Goal: Transaction & Acquisition: Obtain resource

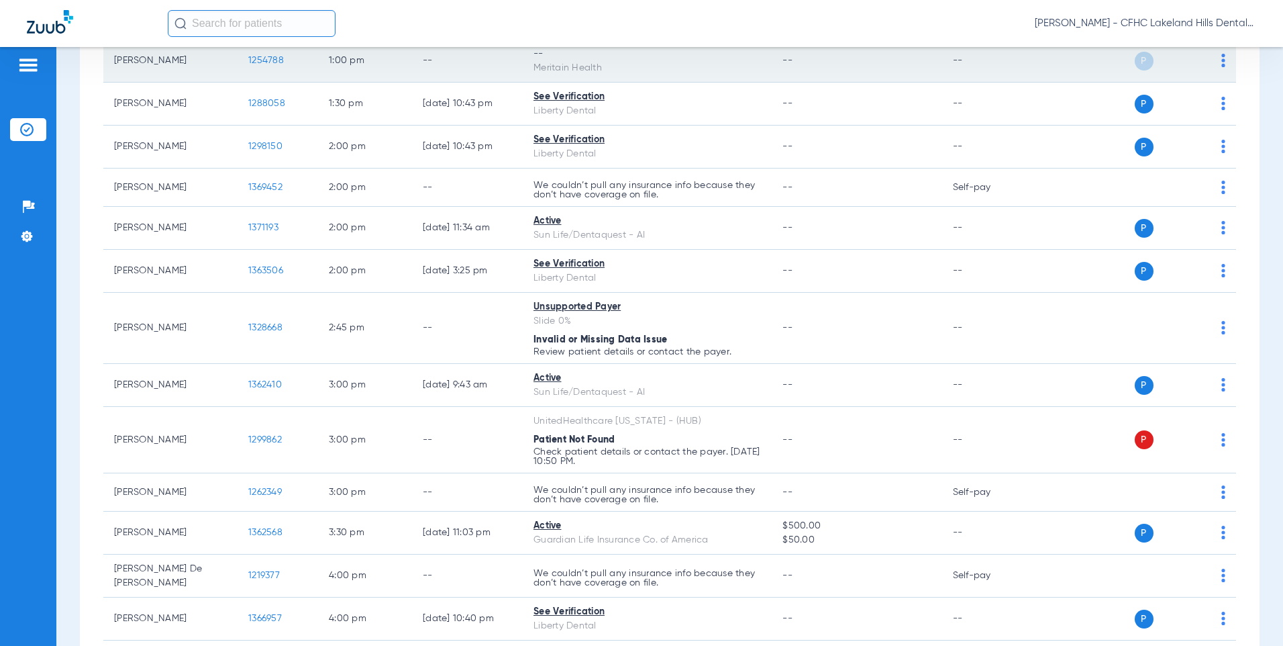
scroll to position [777, 0]
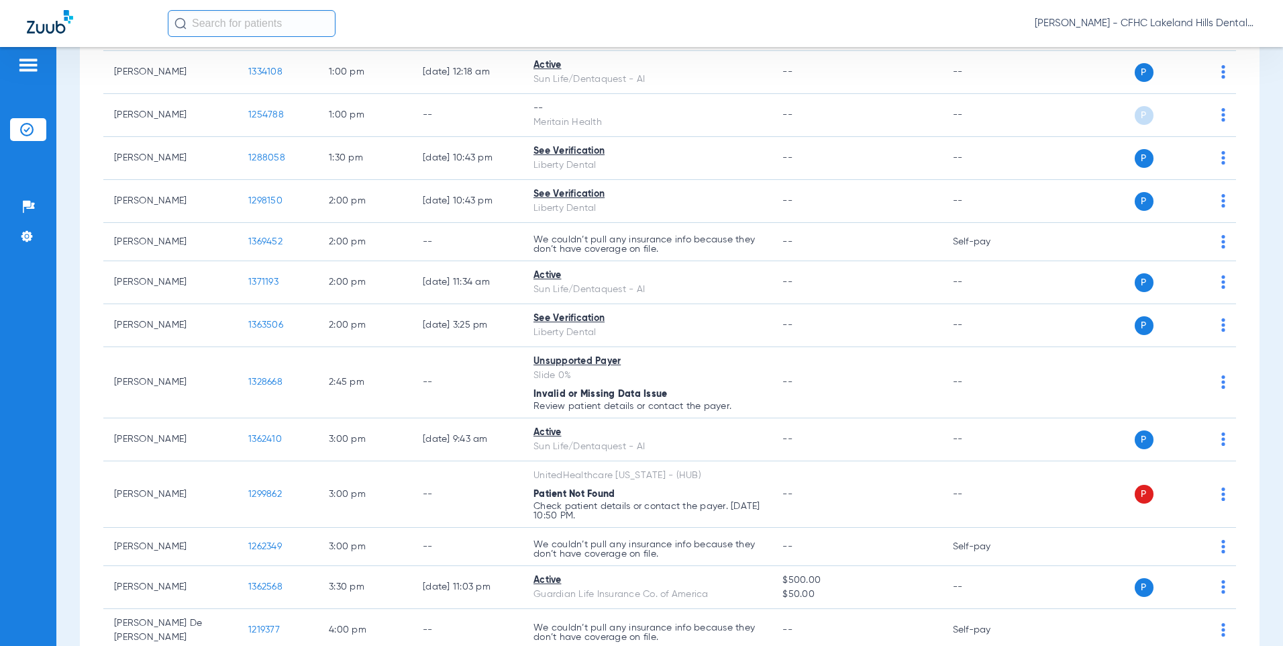
click at [240, 19] on input "text" at bounding box center [252, 23] width 168 height 27
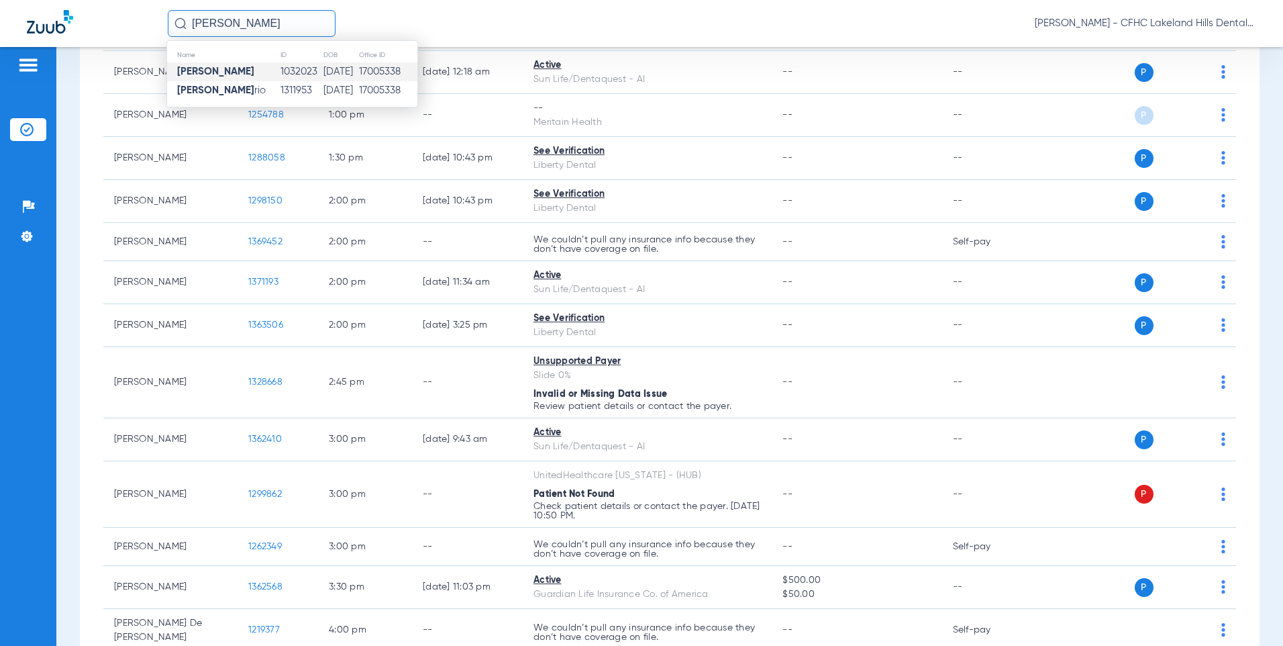
click at [238, 75] on td "[PERSON_NAME]" at bounding box center [223, 71] width 113 height 19
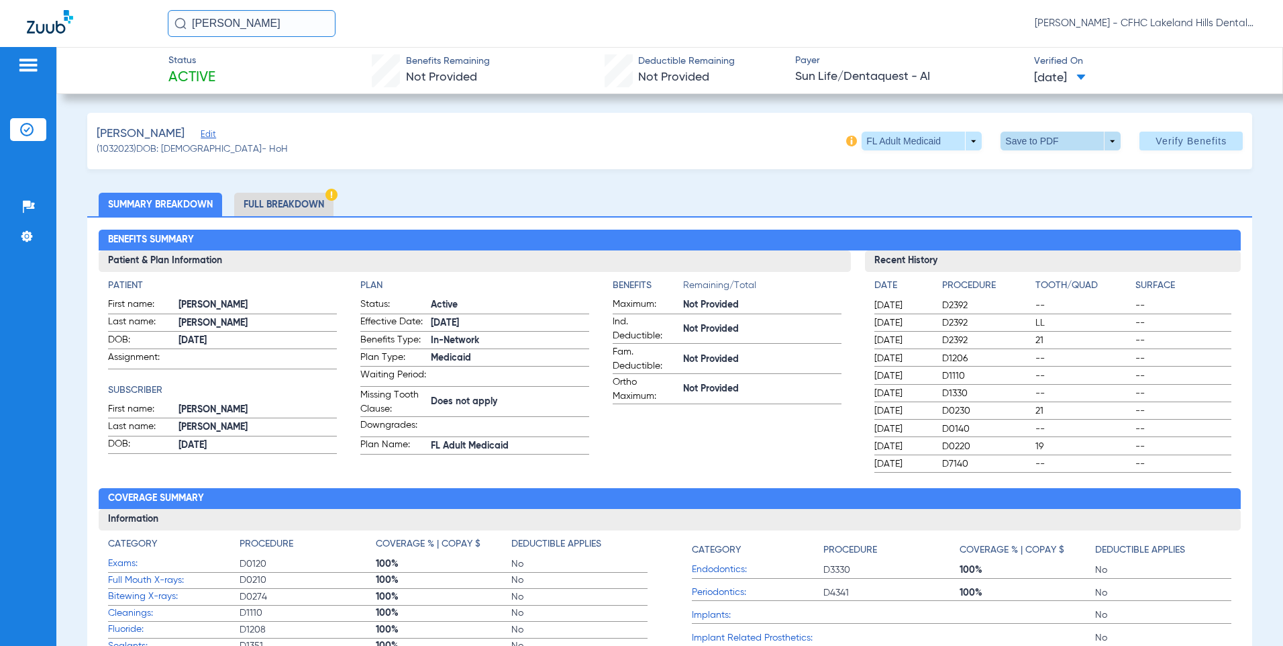
click at [1045, 139] on span at bounding box center [1061, 141] width 32 height 32
click at [1040, 161] on button "insert_drive_file Save to PDF" at bounding box center [1042, 167] width 101 height 27
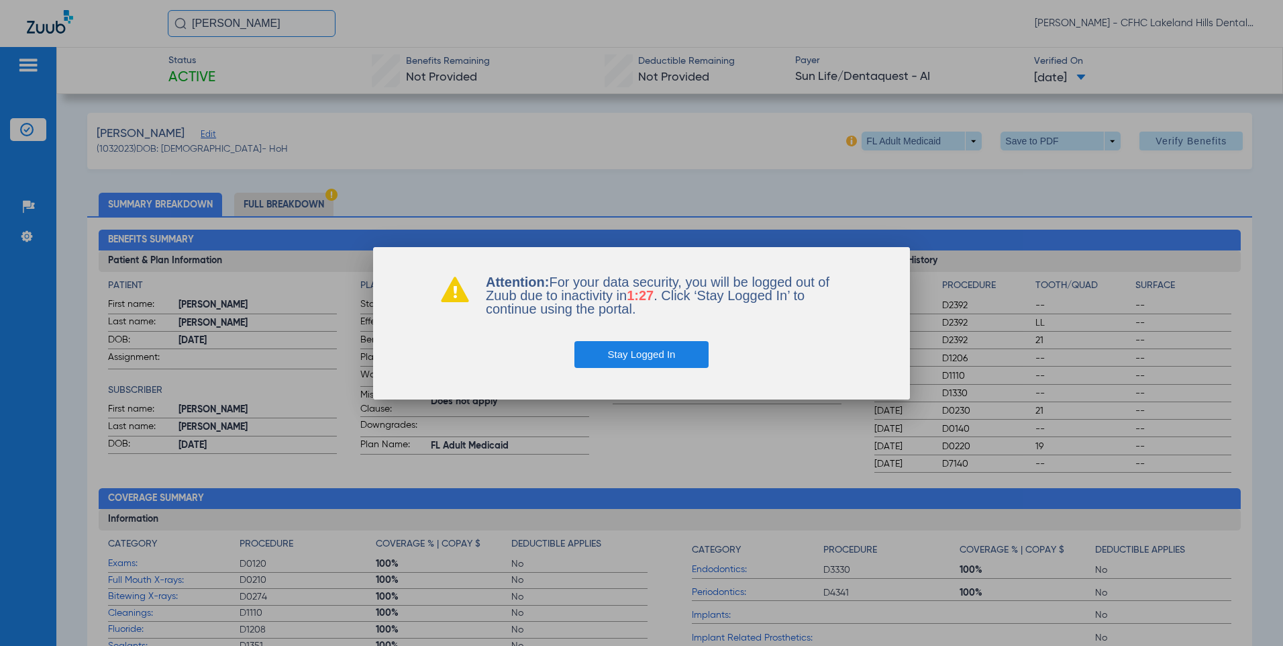
click at [613, 357] on button "Stay Logged In" at bounding box center [642, 354] width 135 height 27
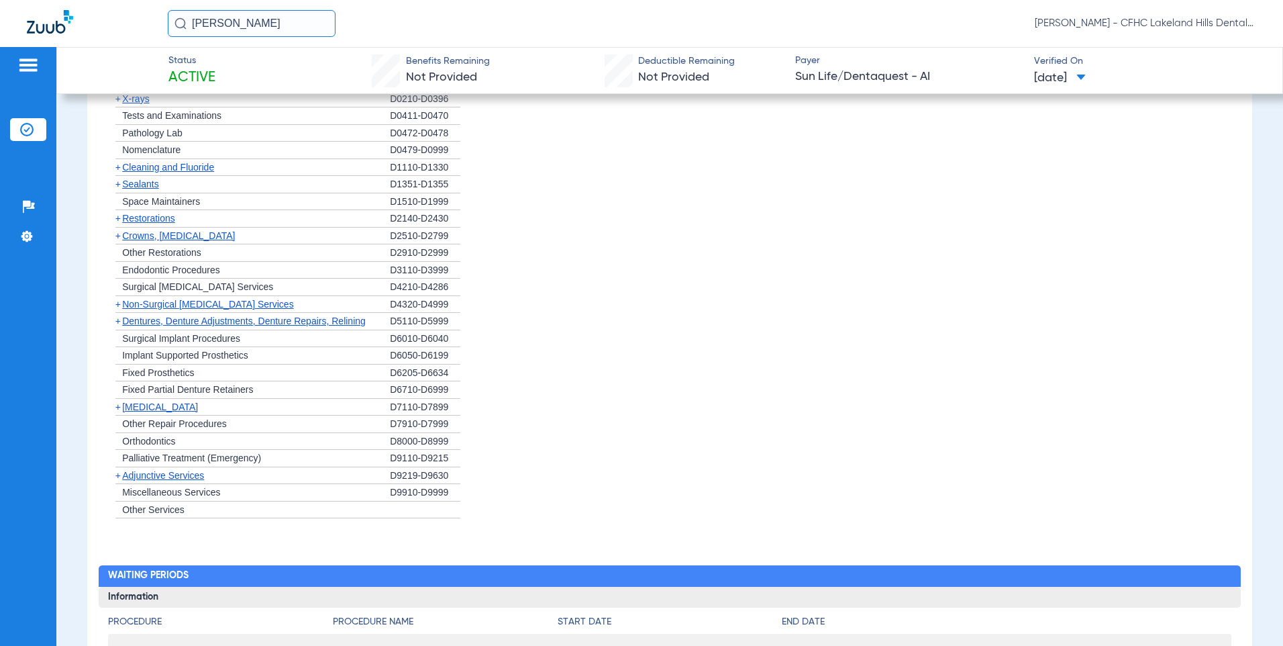
scroll to position [738, 0]
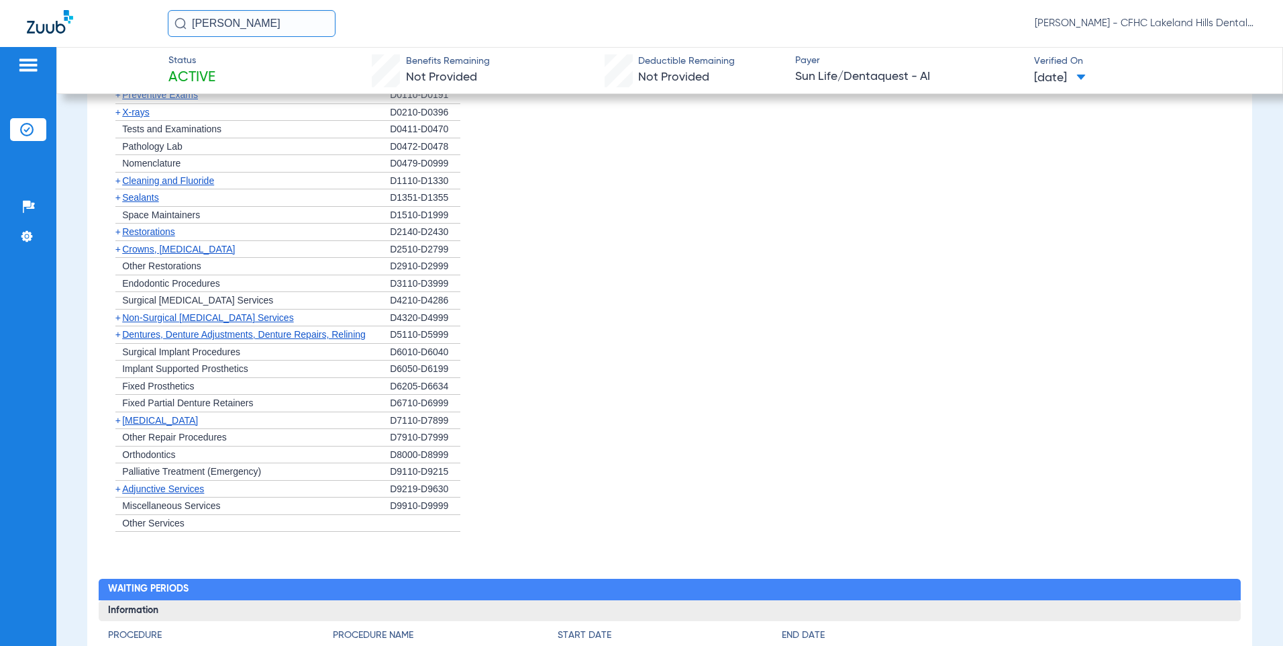
drag, startPoint x: 266, startPoint y: 22, endPoint x: -8, endPoint y: 2, distance: 274.6
click at [0, 2] on html "[PERSON_NAME] [PERSON_NAME] - CFHC Lakeland Hills Dental Patients Insurance Ver…" at bounding box center [641, 323] width 1283 height 646
type input "[PERSON_NAME]"
click at [285, 20] on input "[PERSON_NAME]" at bounding box center [252, 23] width 168 height 27
click at [215, 71] on strong "[PERSON_NAME]" at bounding box center [215, 71] width 77 height 10
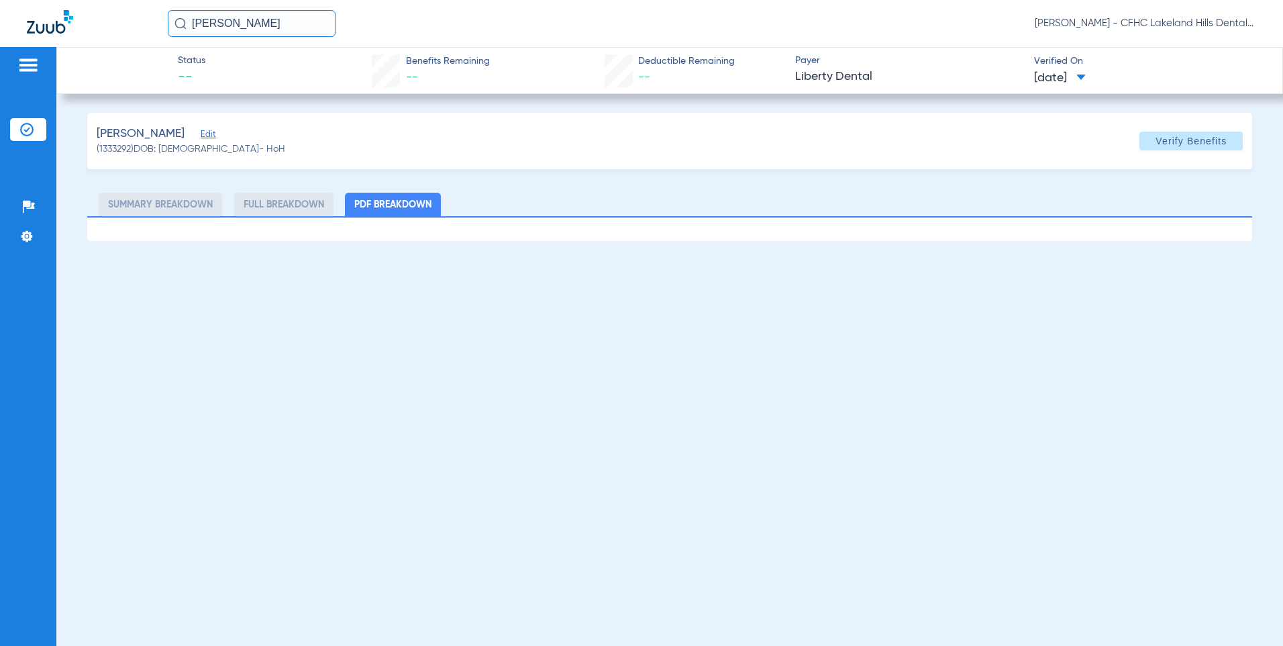
click at [211, 132] on span "Edit" at bounding box center [207, 136] width 12 height 13
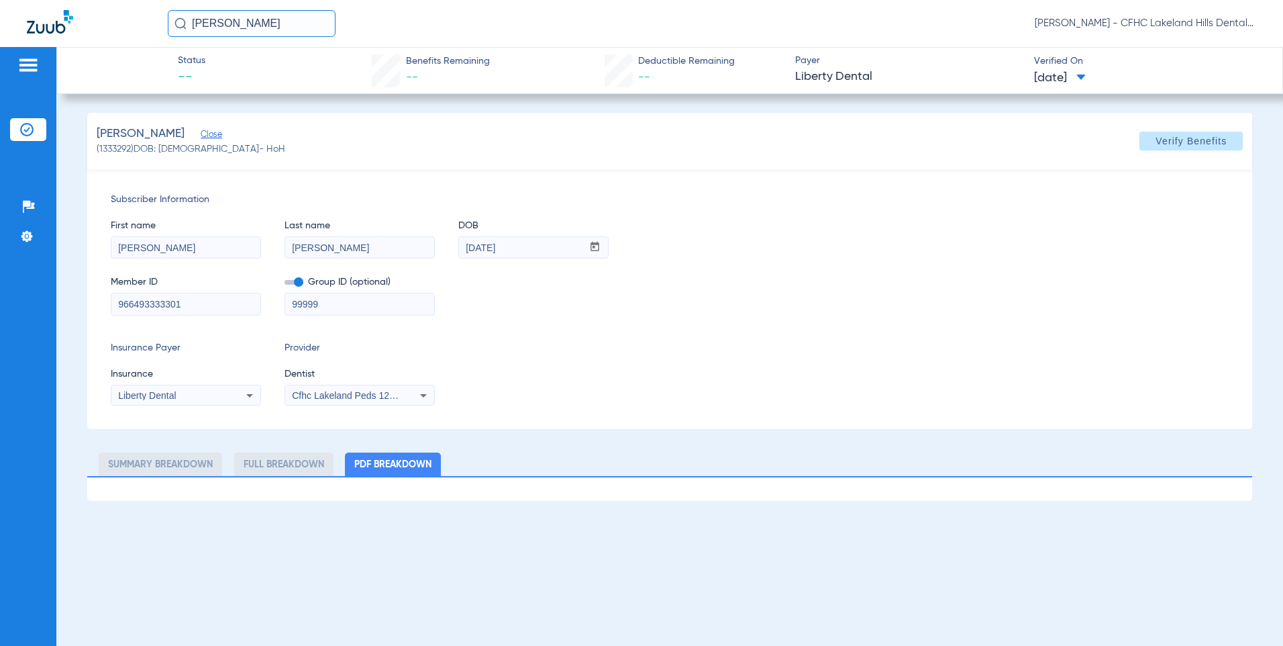
click at [197, 306] on input "966493333301" at bounding box center [185, 303] width 149 height 21
click at [1195, 152] on span at bounding box center [1191, 141] width 103 height 32
drag, startPoint x: 283, startPoint y: 14, endPoint x: 123, endPoint y: 9, distance: 160.5
click at [123, 9] on div "[PERSON_NAME] [PERSON_NAME] - CFHC Lakeland Hills Dental" at bounding box center [641, 23] width 1283 height 47
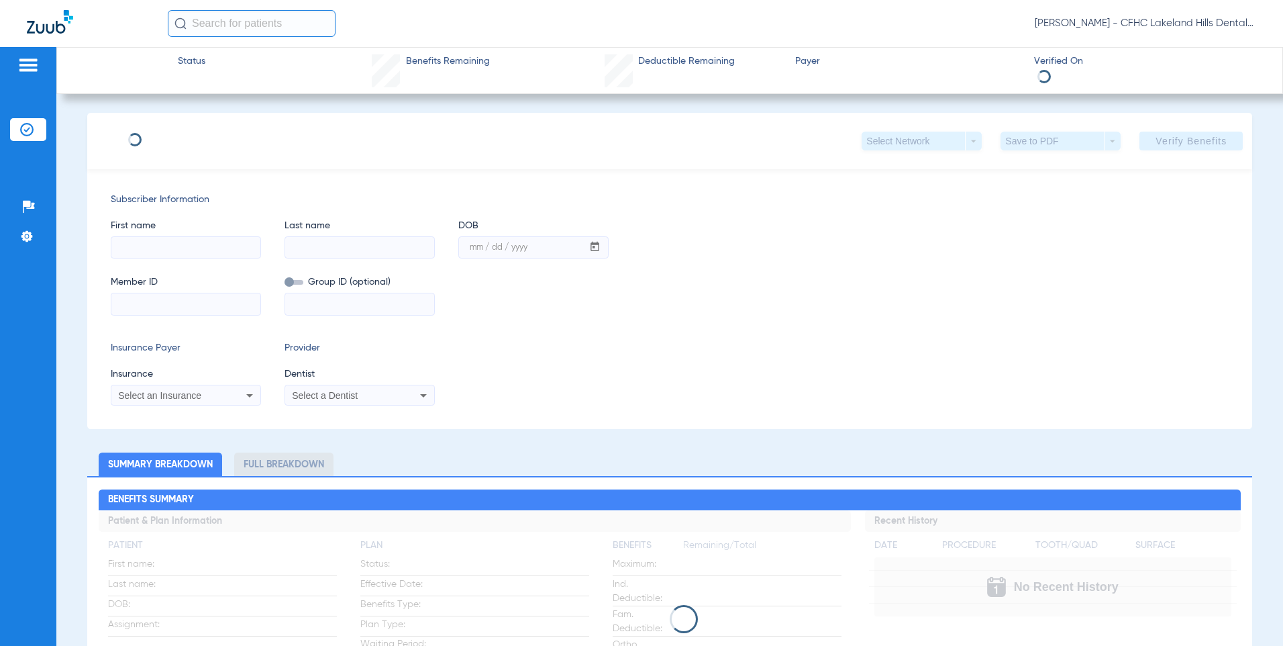
type input "[PERSON_NAME]"
type input "[DATE]"
type input "8901160111"
type input "99999"
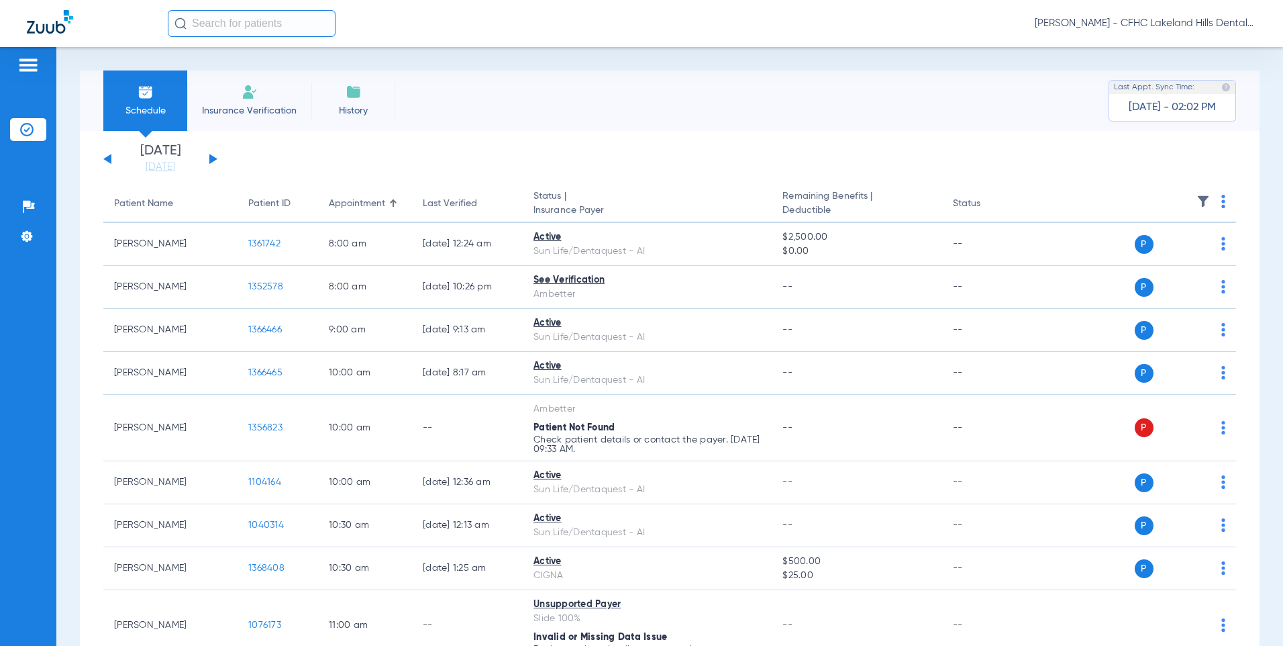
click at [211, 155] on button at bounding box center [213, 159] width 8 height 10
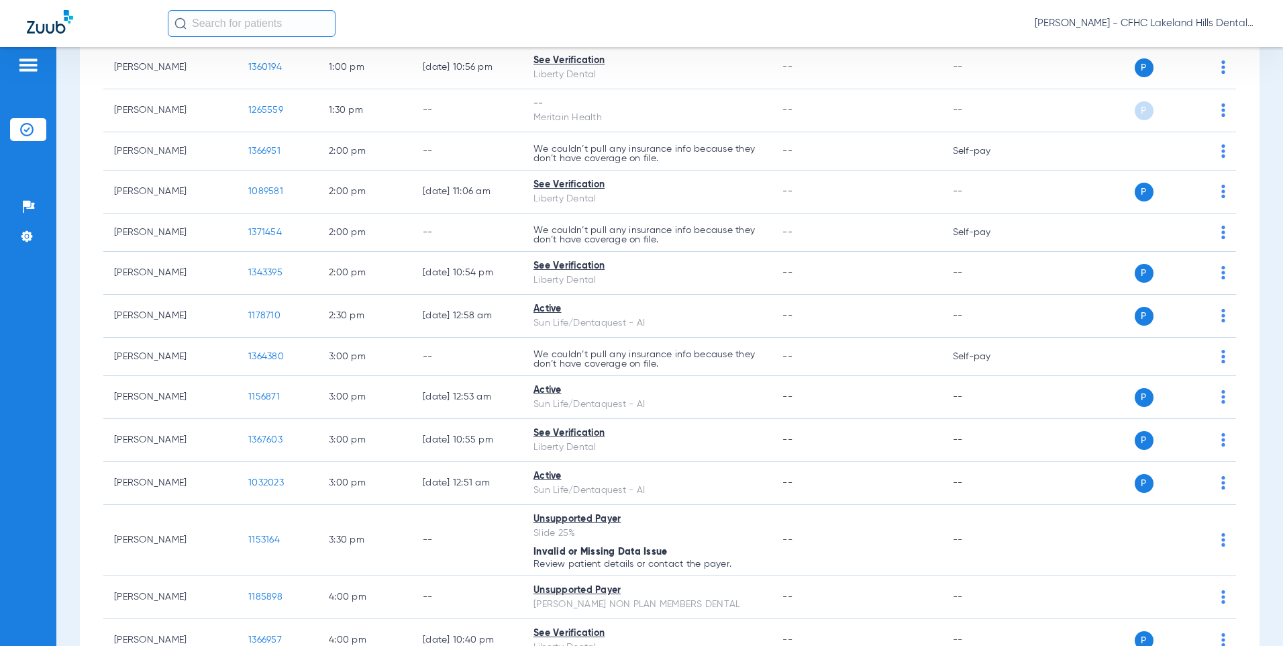
scroll to position [1141, 0]
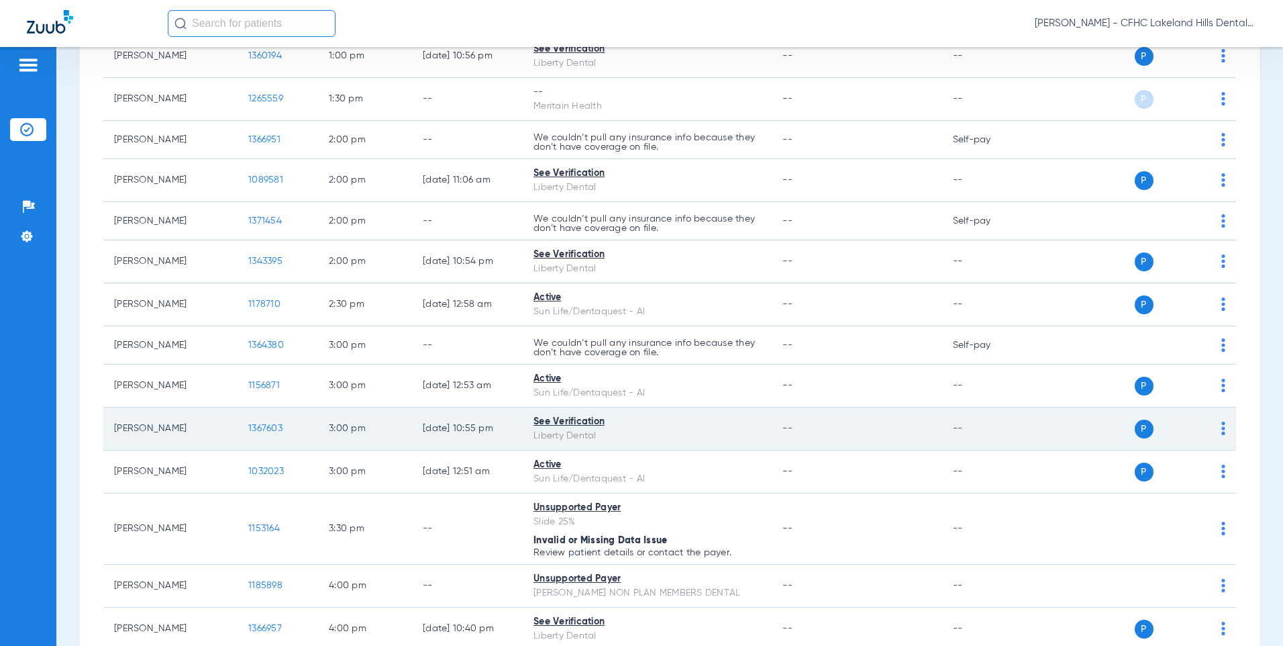
click at [269, 427] on span "1367603" at bounding box center [265, 428] width 34 height 9
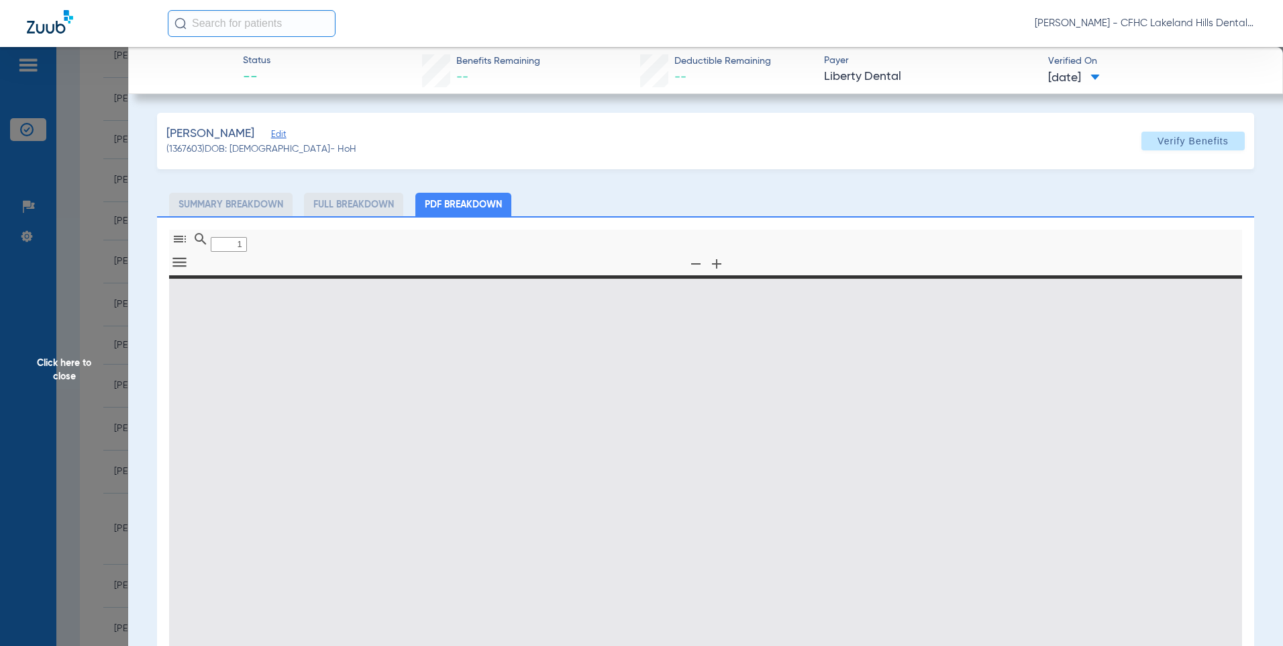
type input "0"
select select "page-width"
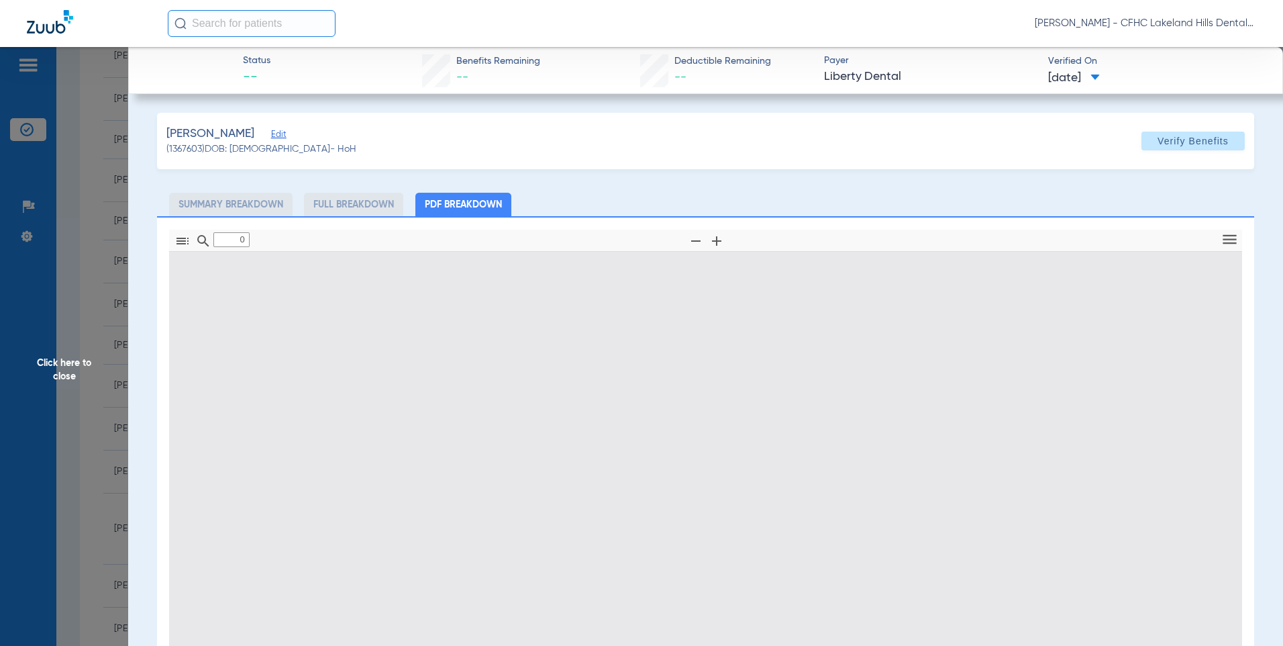
type input "1"
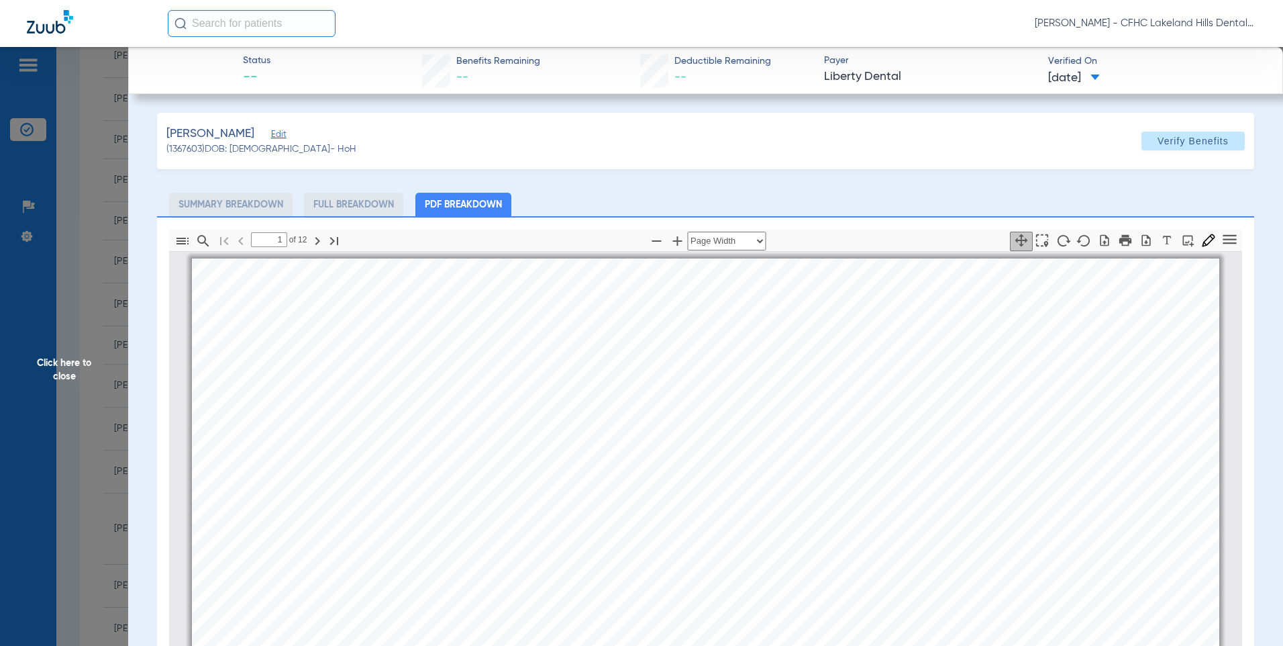
scroll to position [7, 0]
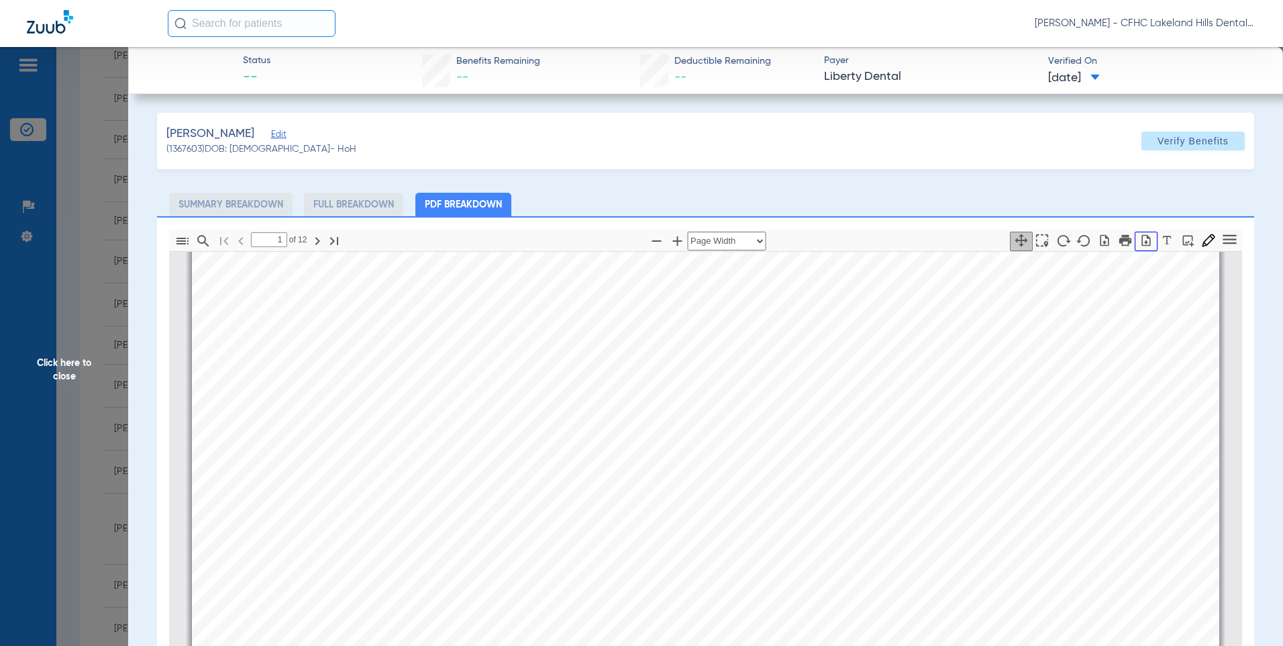
click at [1140, 238] on icon "button" at bounding box center [1146, 240] width 13 height 13
click at [87, 192] on span "Click here to close" at bounding box center [64, 370] width 128 height 646
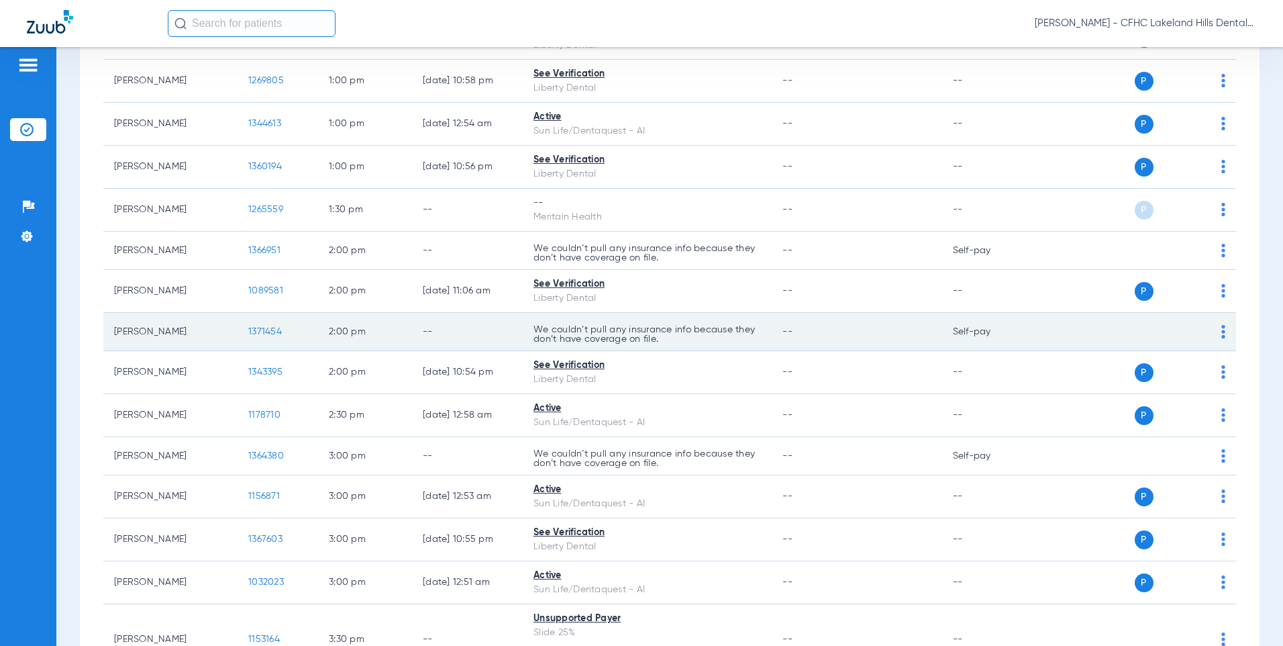
scroll to position [1007, 0]
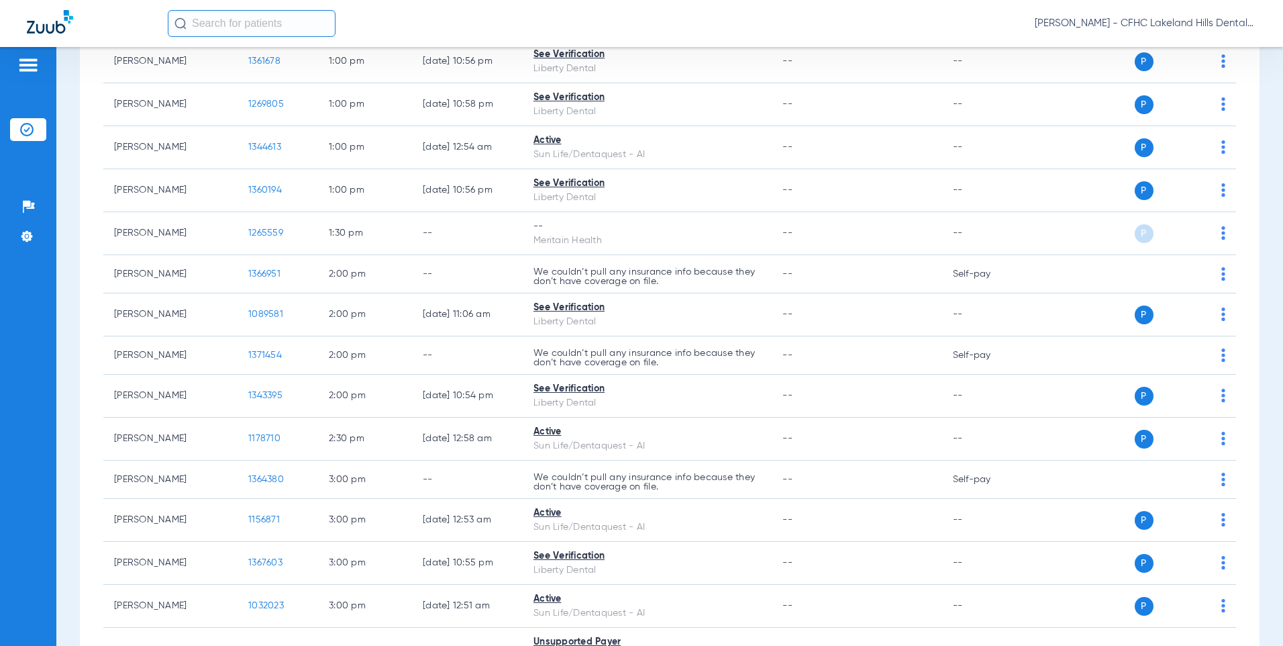
click at [264, 28] on input "text" at bounding box center [252, 23] width 168 height 27
drag, startPoint x: 273, startPoint y: 23, endPoint x: 93, endPoint y: 13, distance: 180.8
click at [93, 13] on div "[PERSON_NAME] No search results [PERSON_NAME] - CFHC [GEOGRAPHIC_DATA] Dental" at bounding box center [641, 23] width 1283 height 47
click at [93, 13] on div at bounding box center [97, 24] width 141 height 28
drag, startPoint x: 271, startPoint y: 24, endPoint x: -11, endPoint y: 17, distance: 282.0
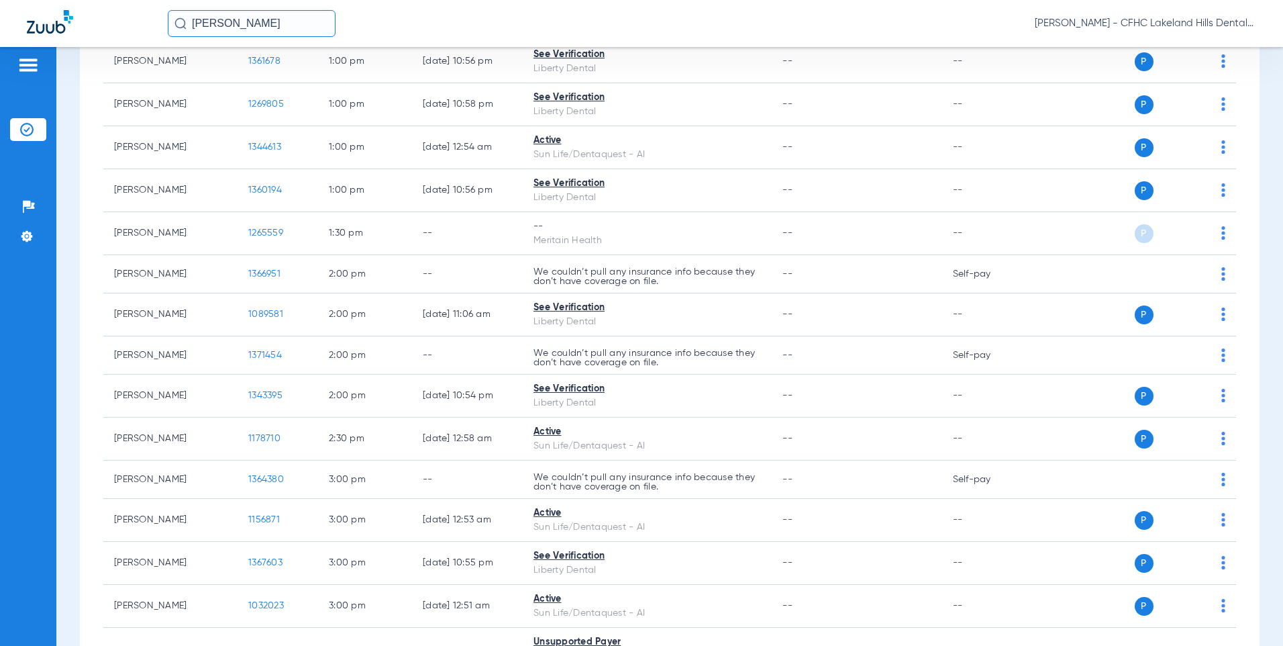
click at [0, 17] on html "[PERSON_NAME] [PERSON_NAME] - CFHC Lakeland Hills Dental Patients Insurance Ver…" at bounding box center [641, 323] width 1283 height 646
drag, startPoint x: 251, startPoint y: 21, endPoint x: 8, endPoint y: 21, distance: 243.0
click at [8, 21] on div "[DATE] [PERSON_NAME] - CFHC Lakeland Hills Dental" at bounding box center [641, 23] width 1283 height 47
type input "[PERSON_NAME]"
drag, startPoint x: 287, startPoint y: 18, endPoint x: 100, endPoint y: -18, distance: 190.1
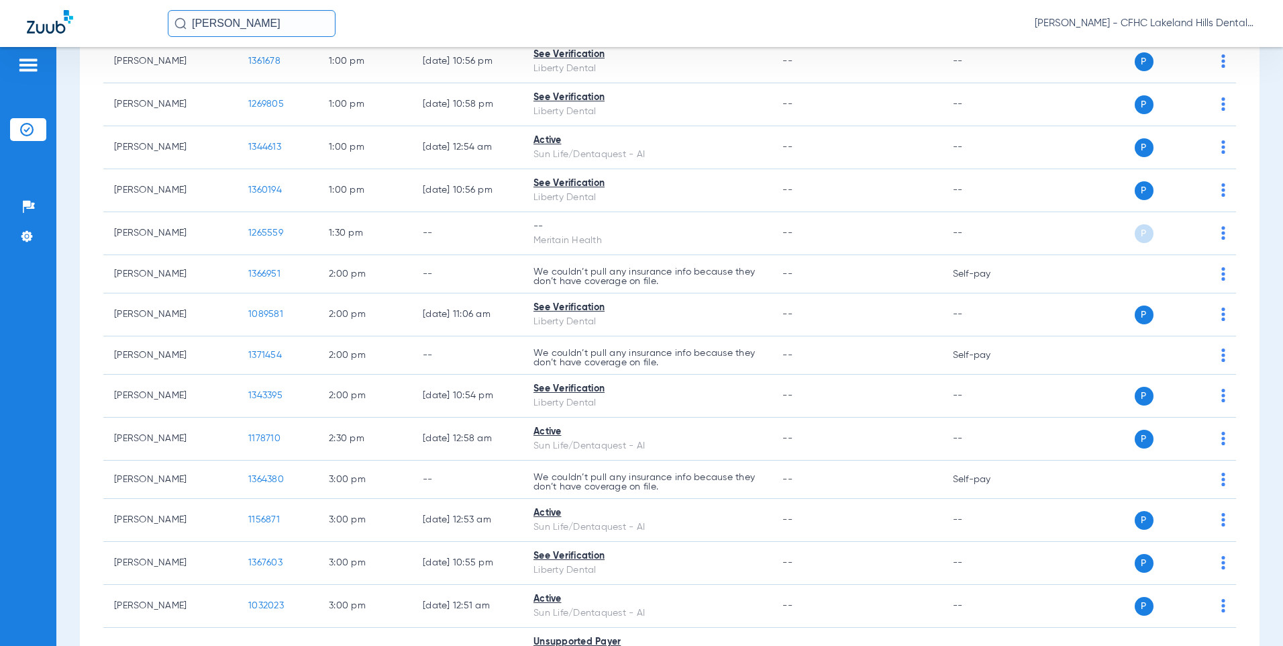
click at [100, 0] on html "[PERSON_NAME] [PERSON_NAME] - CFHC Lakeland Hills Dental Patients Insurance Ver…" at bounding box center [641, 323] width 1283 height 646
click at [262, 30] on input "text" at bounding box center [252, 23] width 168 height 27
click at [246, 31] on input "text" at bounding box center [252, 23] width 168 height 27
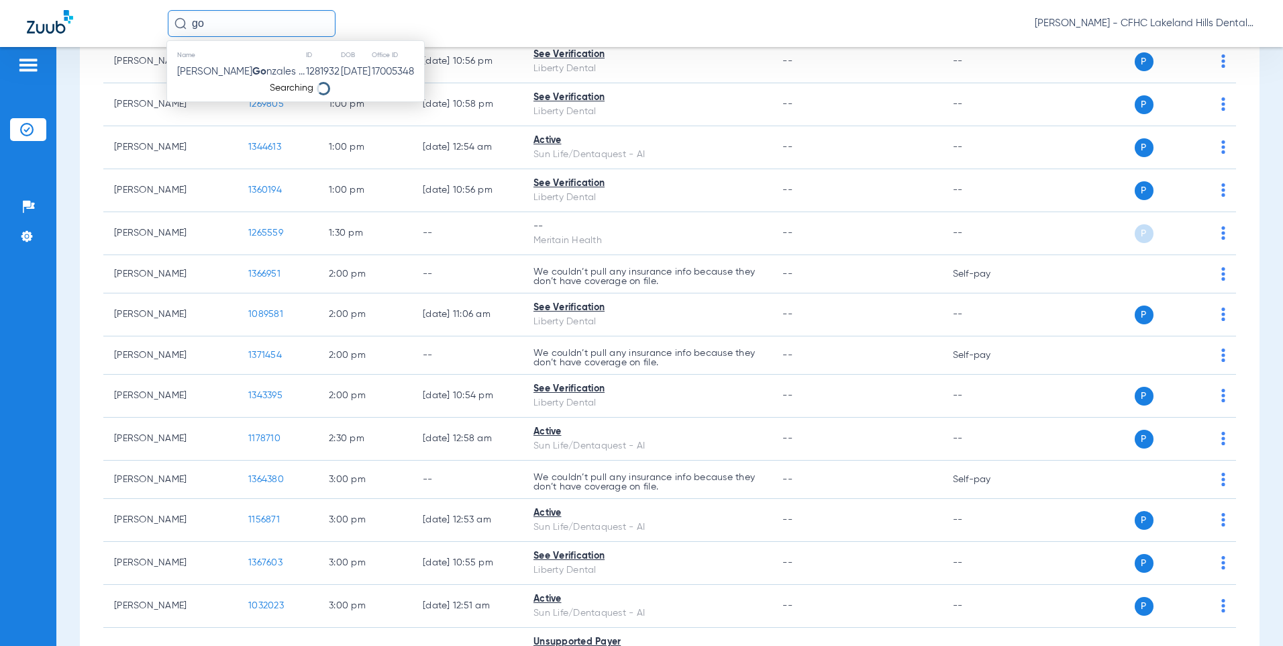
type input "g"
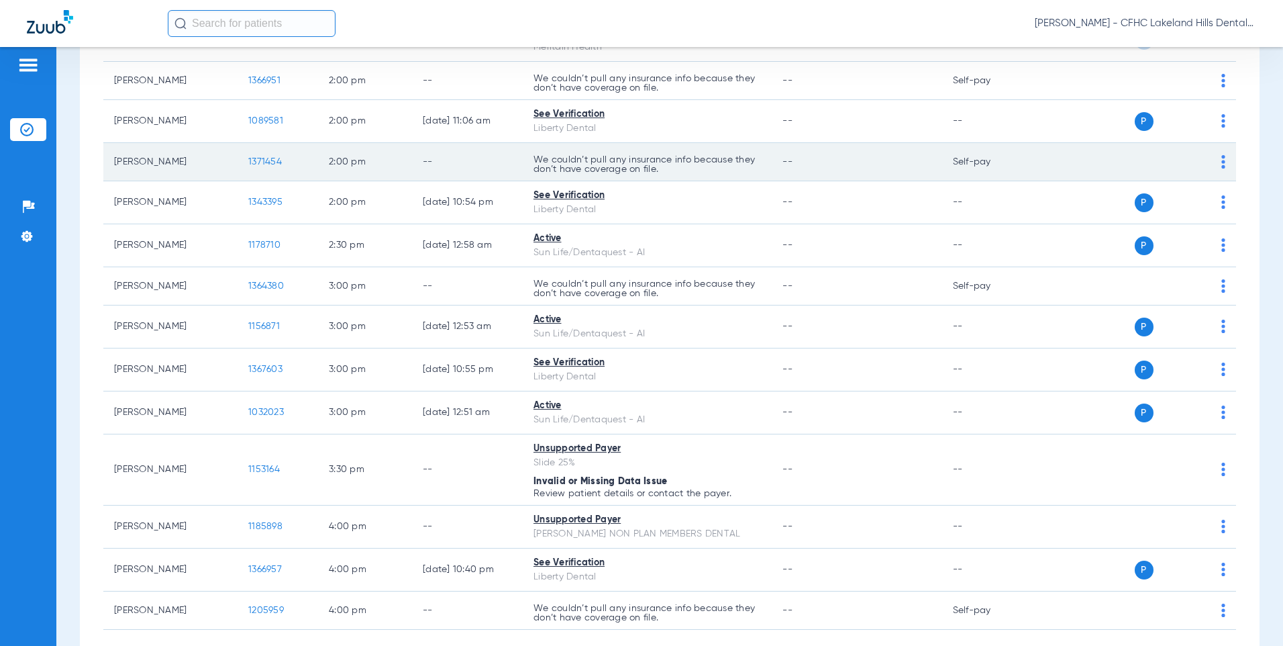
scroll to position [1270, 0]
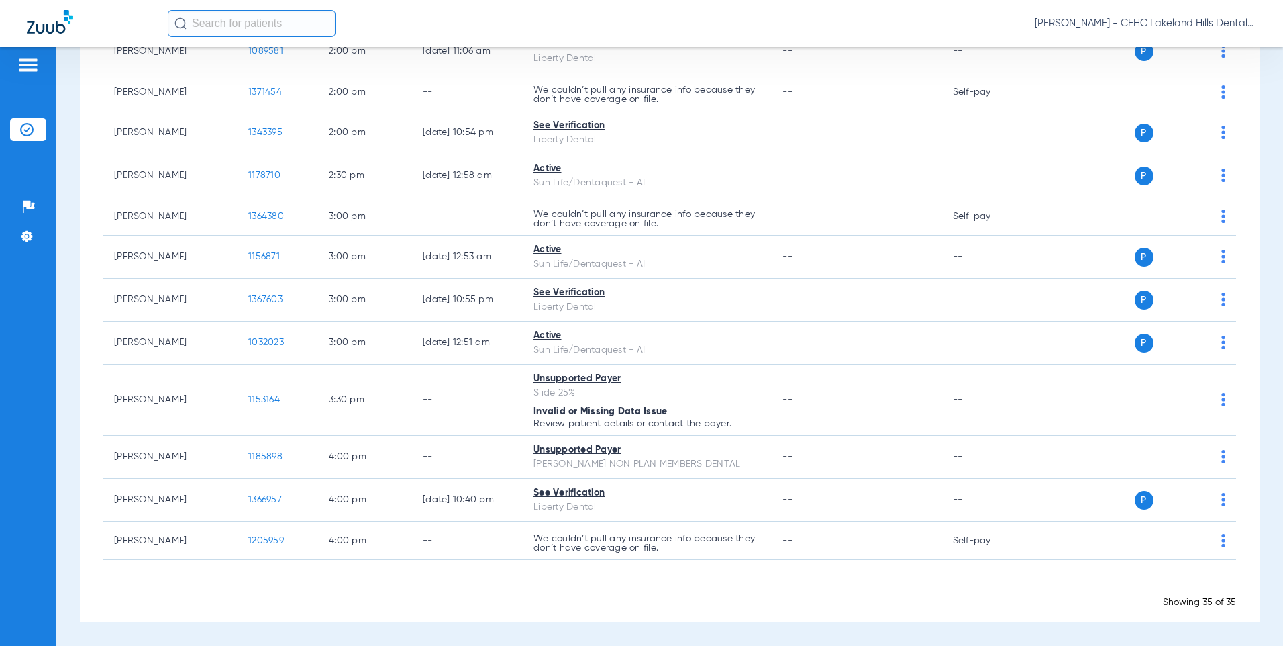
click at [271, 26] on input "text" at bounding box center [252, 23] width 168 height 27
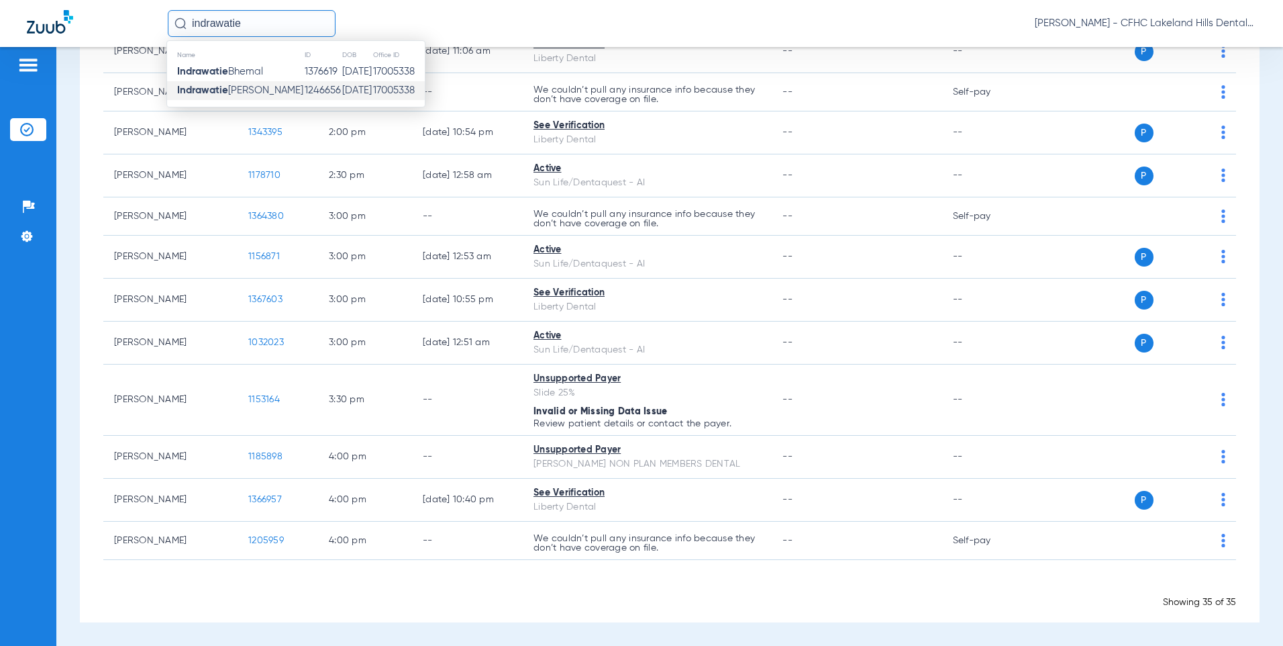
type input "indrawatie"
click at [246, 87] on span "[PERSON_NAME]" at bounding box center [240, 90] width 126 height 10
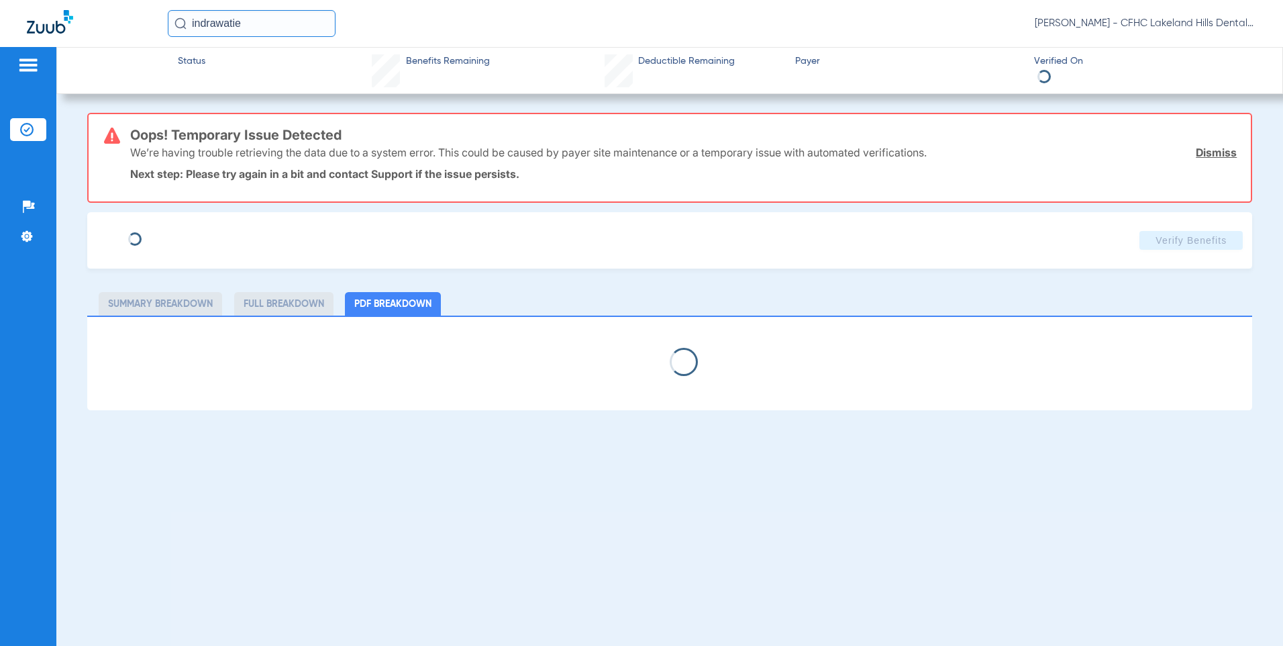
click at [246, 87] on div "Status Benefits Remaining Deductible Remaining Payer Verified On" at bounding box center [669, 70] width 1227 height 47
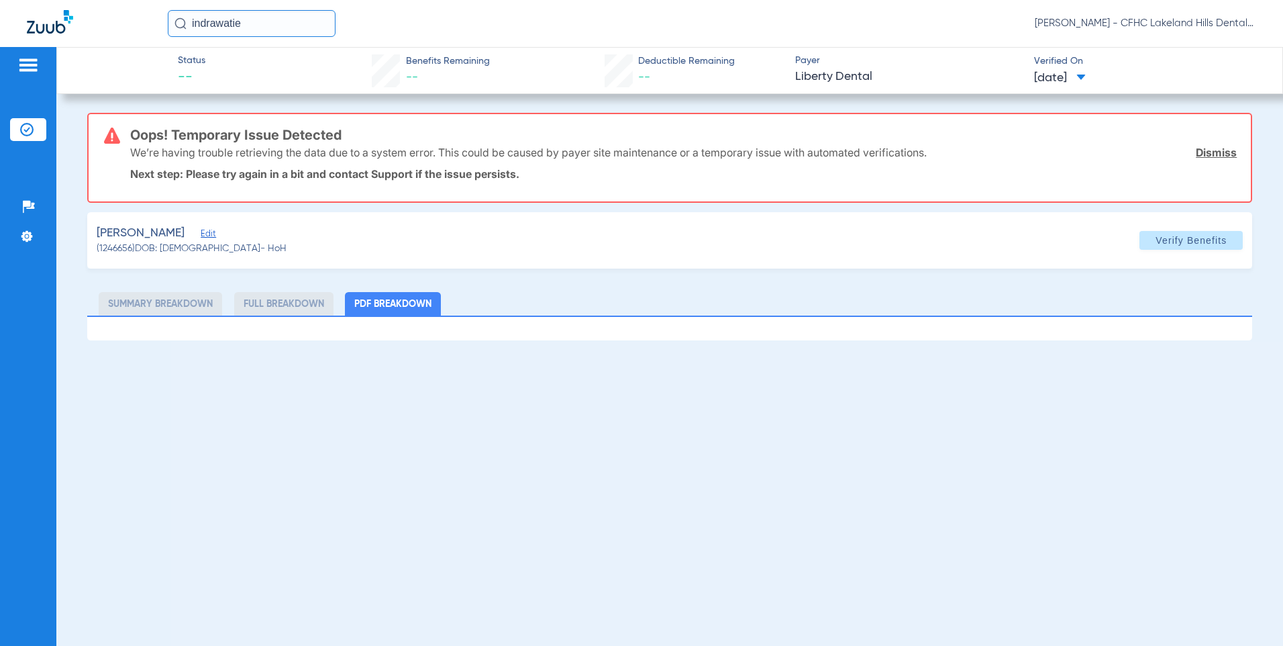
click at [213, 232] on span "Edit" at bounding box center [207, 235] width 12 height 13
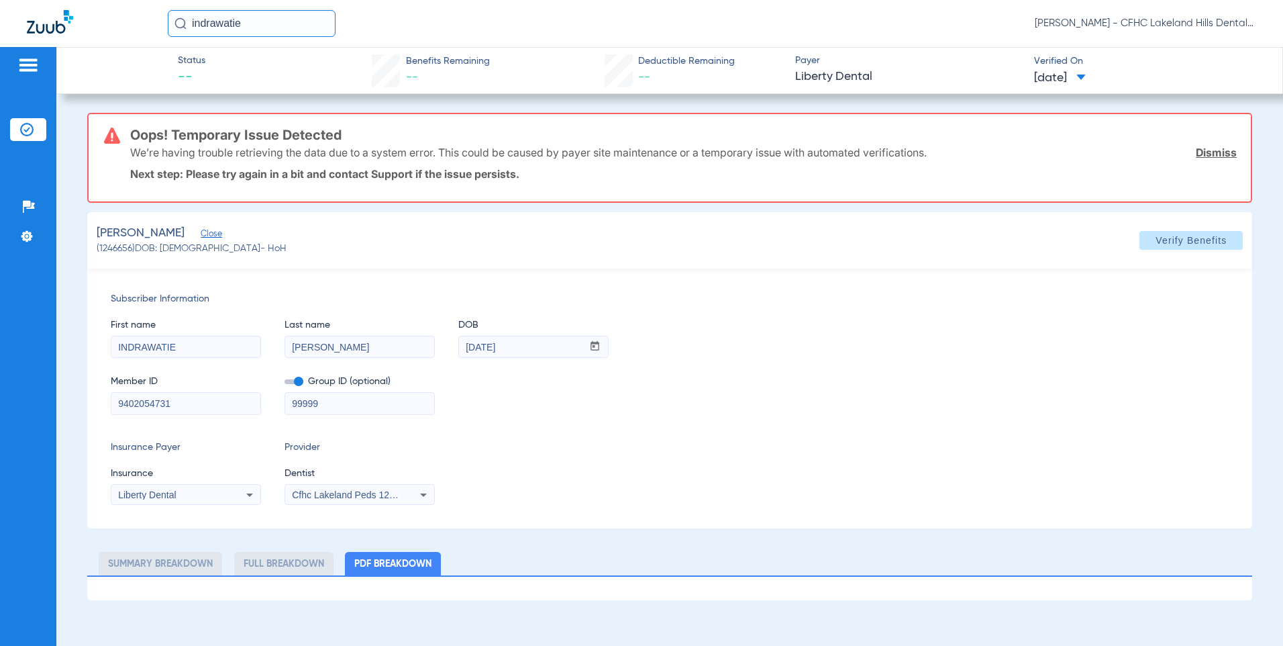
click at [153, 409] on input "9402054731" at bounding box center [185, 403] width 149 height 21
click at [154, 409] on input "9402054731" at bounding box center [185, 403] width 149 height 21
drag, startPoint x: 245, startPoint y: 25, endPoint x: 83, endPoint y: 21, distance: 162.5
click at [83, 21] on div "indrawatie [PERSON_NAME] - CFHC Lakeland Hills Dental" at bounding box center [641, 23] width 1283 height 47
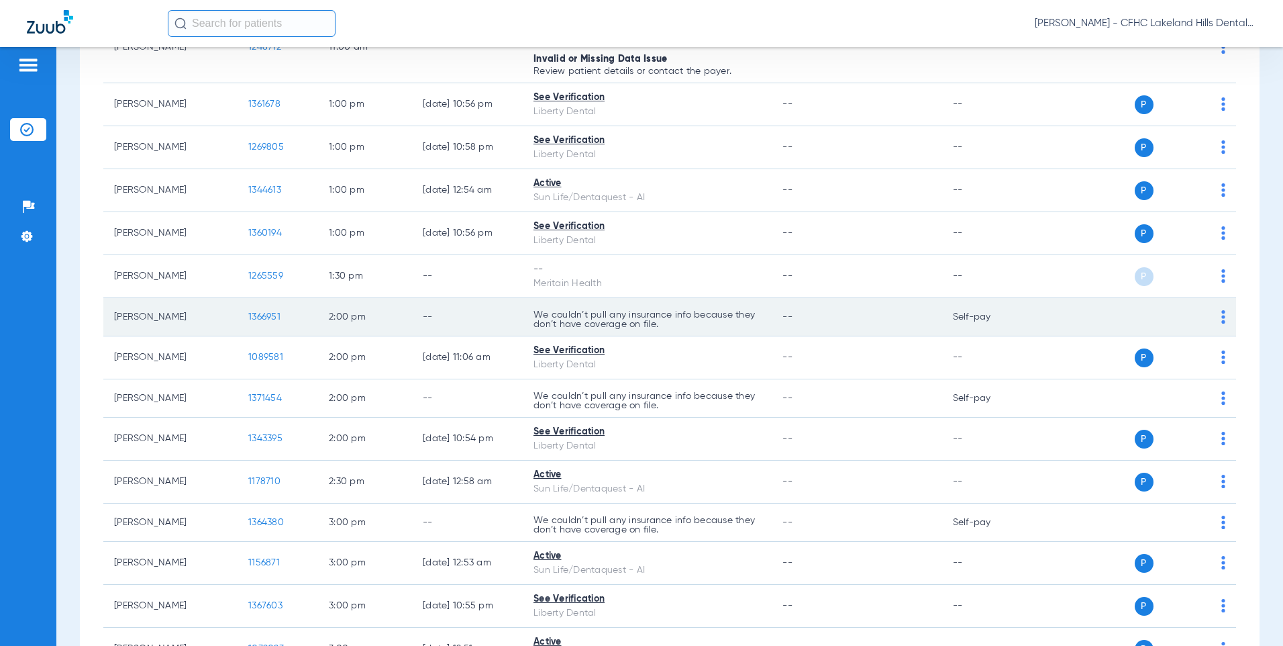
scroll to position [940, 0]
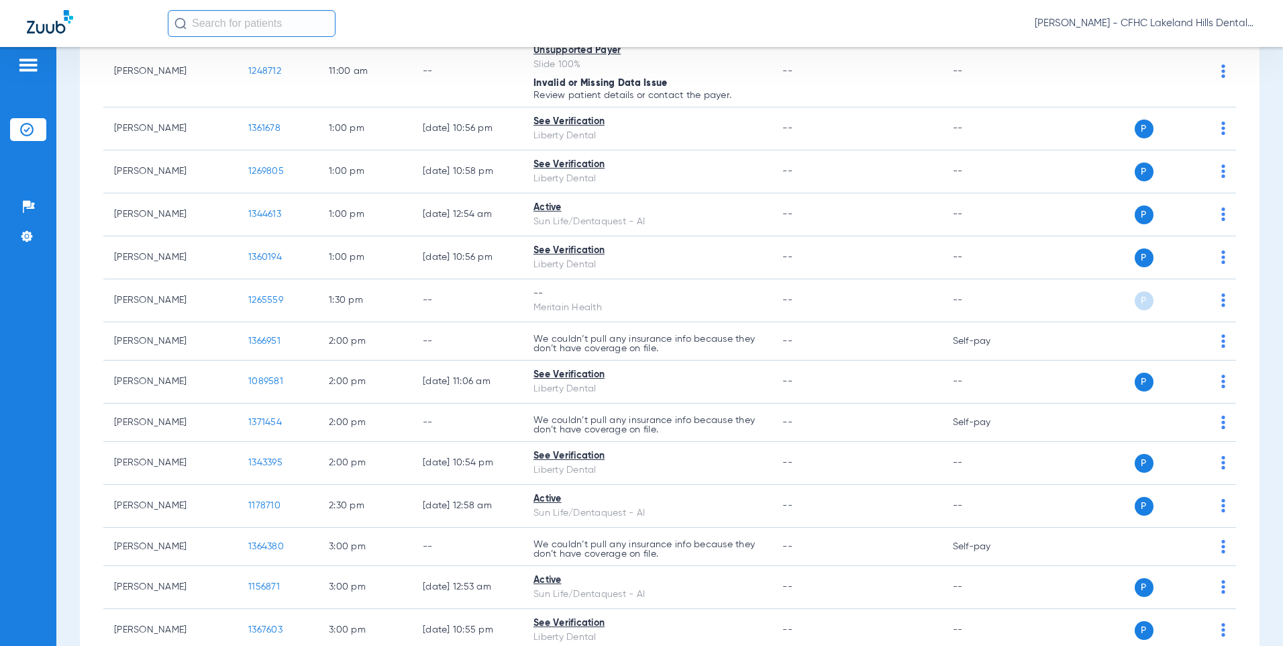
click at [268, 28] on input "text" at bounding box center [252, 23] width 168 height 27
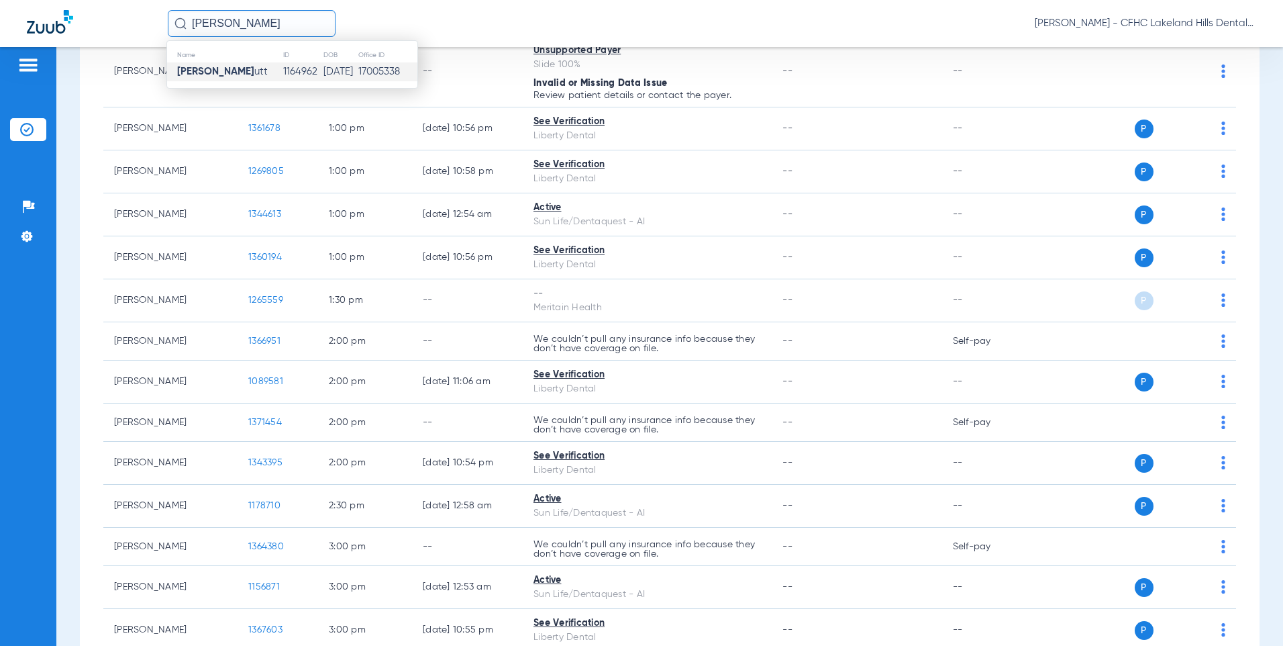
type input "[PERSON_NAME]"
click at [266, 73] on td "[PERSON_NAME] [PERSON_NAME]" at bounding box center [224, 71] width 115 height 19
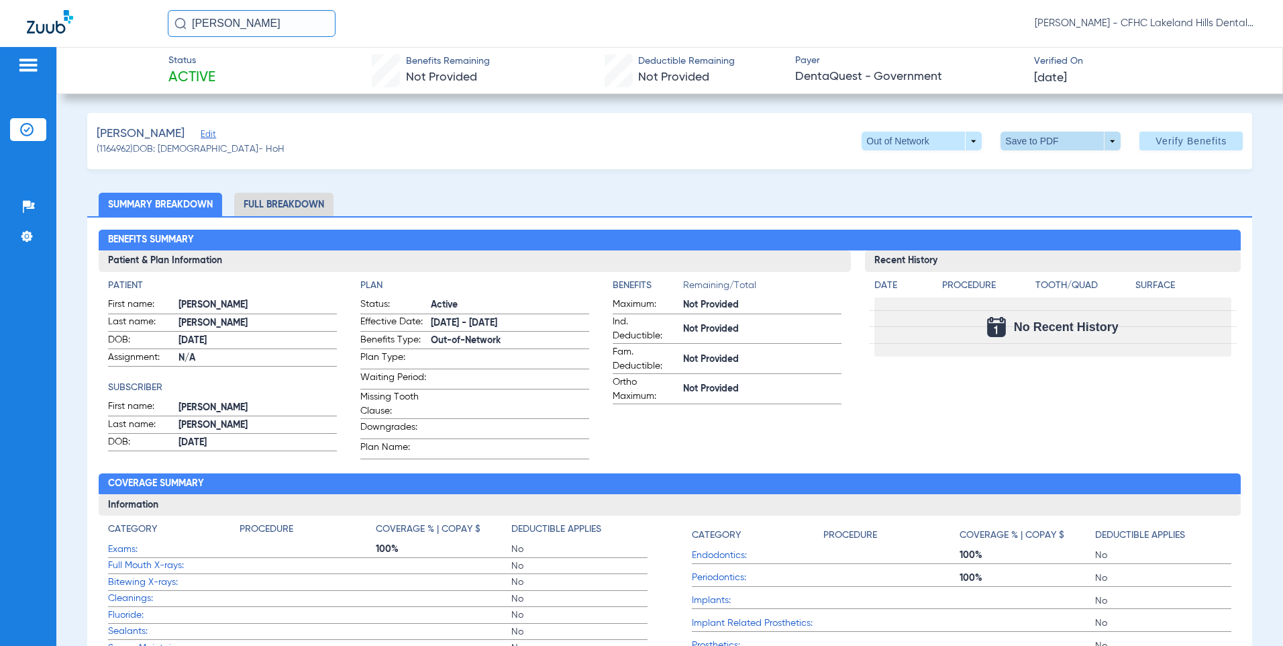
click at [1051, 137] on span at bounding box center [1061, 141] width 32 height 32
click at [1047, 164] on span "Save to PDF" at bounding box center [1056, 167] width 53 height 9
click at [50, 262] on div "Patients Insurance Verification Setup Help Center Settings" at bounding box center [28, 370] width 56 height 646
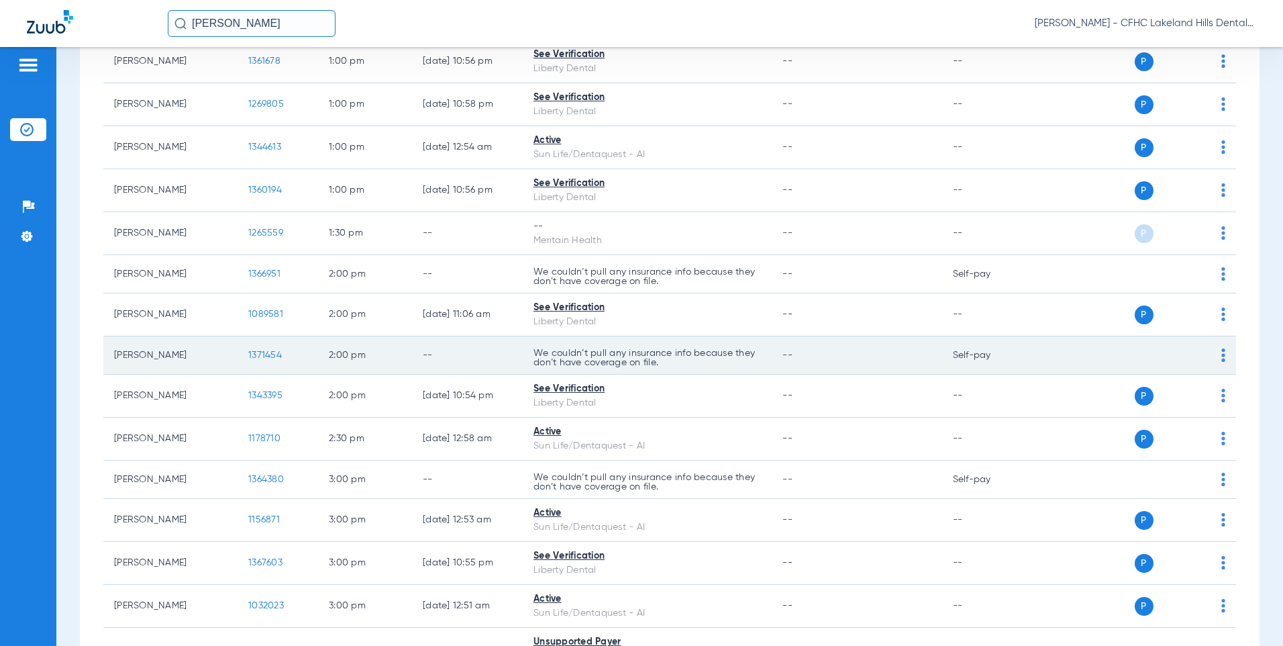
scroll to position [1074, 0]
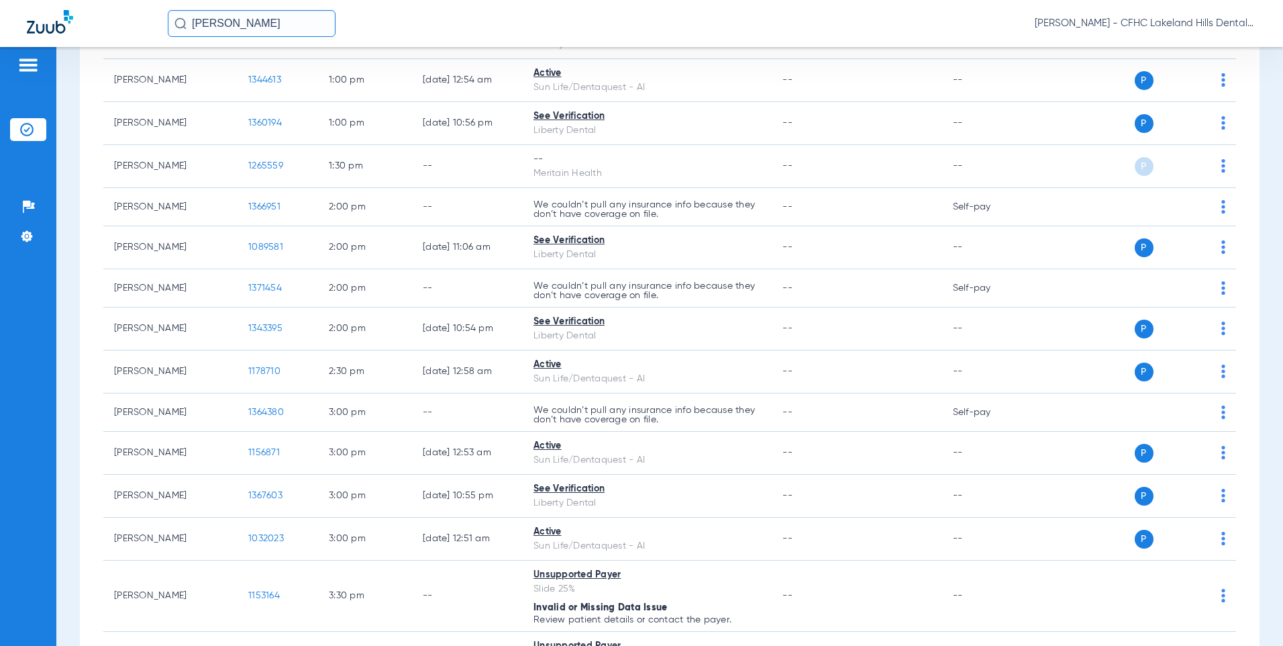
drag, startPoint x: 289, startPoint y: 22, endPoint x: 35, endPoint y: -1, distance: 254.8
click at [35, 0] on html "[PERSON_NAME] [PERSON_NAME] - CFHC Lakeland Hills Dental Patients Insurance Ver…" at bounding box center [641, 323] width 1283 height 646
type input "[PERSON_NAME] y"
click at [246, 56] on th "Name" at bounding box center [227, 55] width 120 height 15
click at [240, 66] on span "[PERSON_NAME]" at bounding box center [227, 71] width 101 height 10
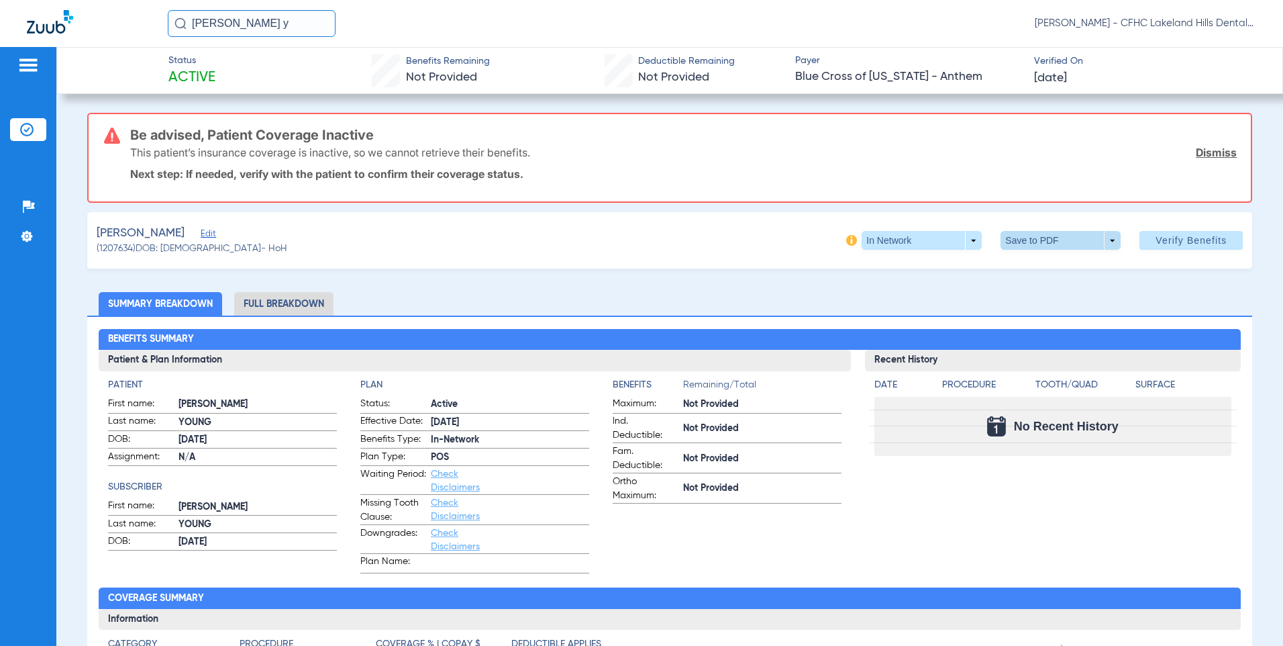
click at [1022, 244] on span at bounding box center [1061, 240] width 120 height 19
click at [1027, 267] on button "insert_drive_file Save to PDF" at bounding box center [1042, 267] width 101 height 27
click at [1138, 81] on div "Creating PDF" at bounding box center [1166, 85] width 155 height 13
drag, startPoint x: 260, startPoint y: 16, endPoint x: 150, endPoint y: 7, distance: 111.1
click at [150, 7] on div "[PERSON_NAME] y [PERSON_NAME] - CFHC Lakeland Hills Dental" at bounding box center [641, 23] width 1283 height 47
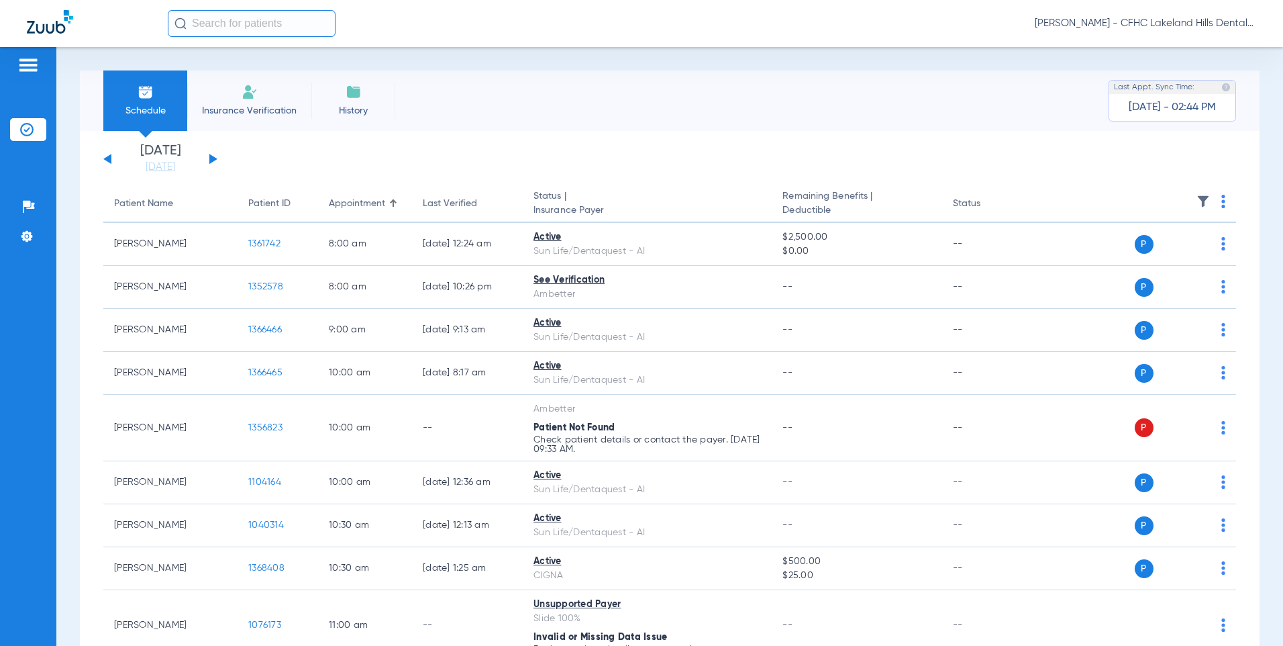
click at [212, 163] on div "Tuesday 06-10-2025 Wednesday 06-11-2025 Thursday 06-12-2025 Friday 06-13-2025 S…" at bounding box center [160, 159] width 114 height 30
click at [211, 156] on button at bounding box center [213, 159] width 8 height 10
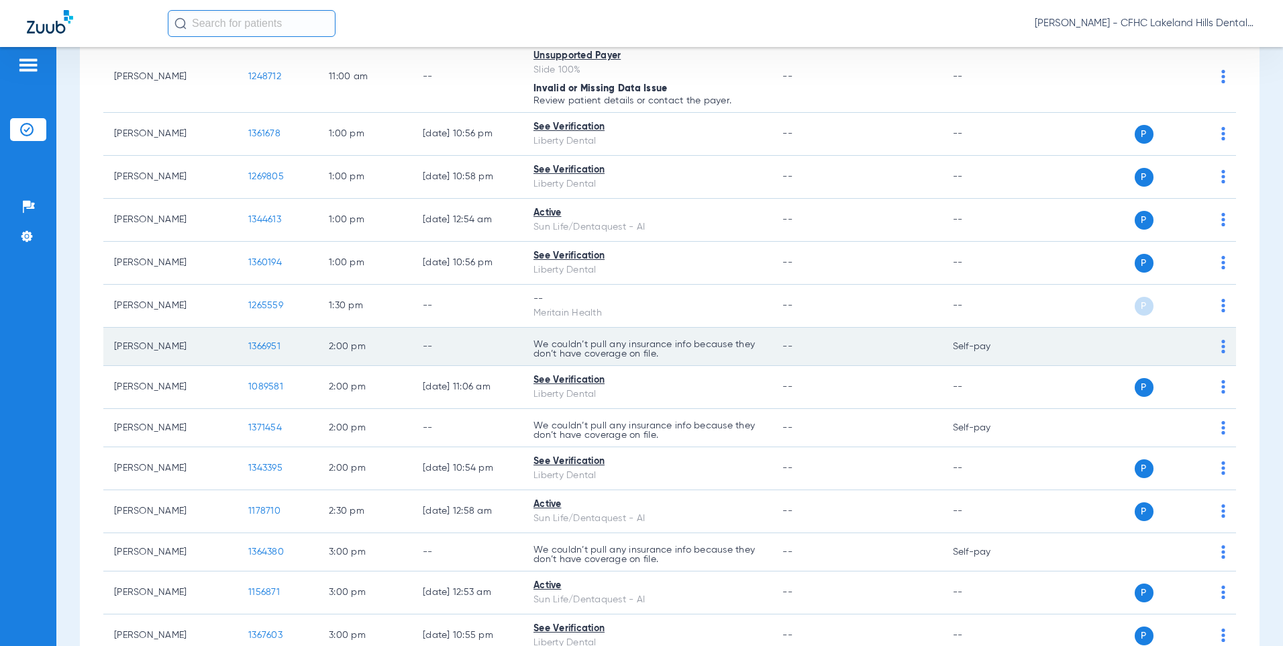
scroll to position [1001, 0]
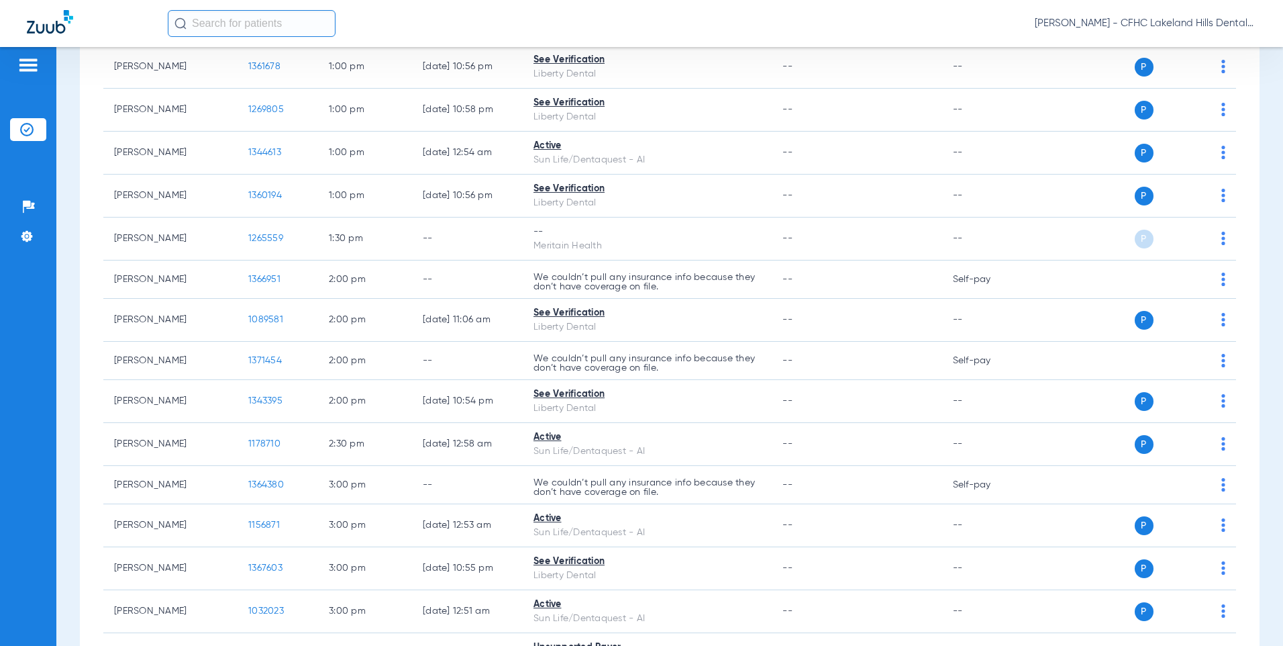
click at [243, 27] on input "text" at bounding box center [252, 23] width 168 height 27
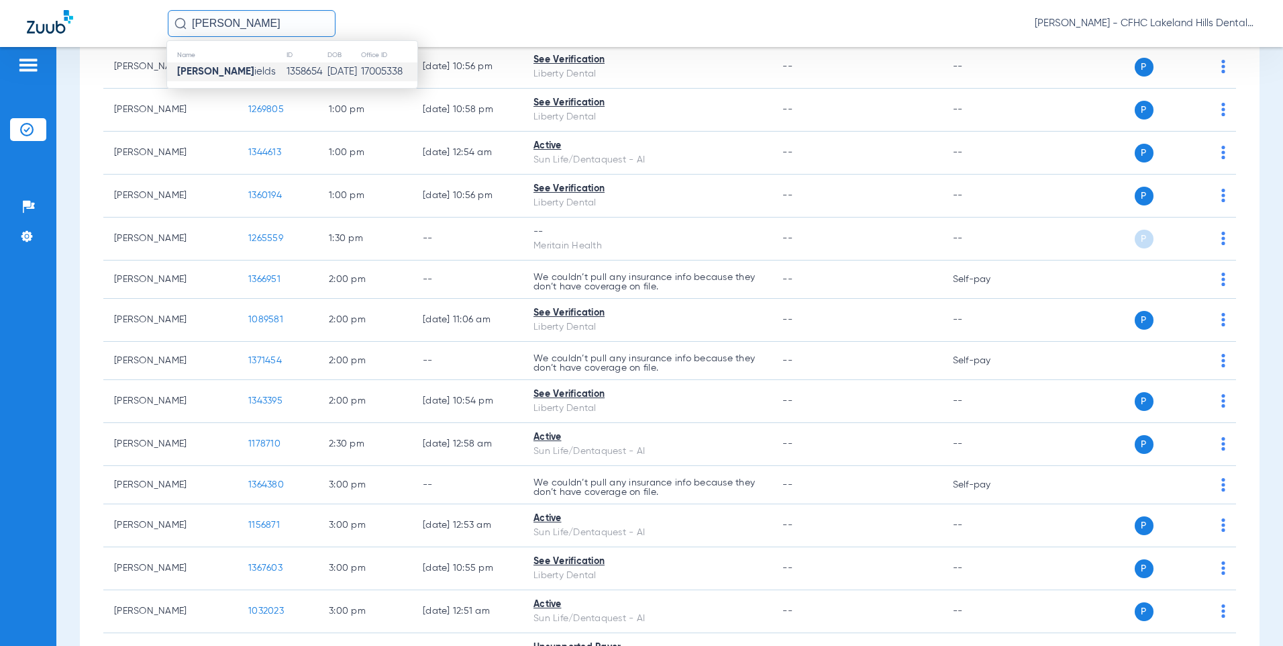
type input "joanie sh"
click at [230, 71] on span "Joanie Sh ields" at bounding box center [226, 71] width 99 height 10
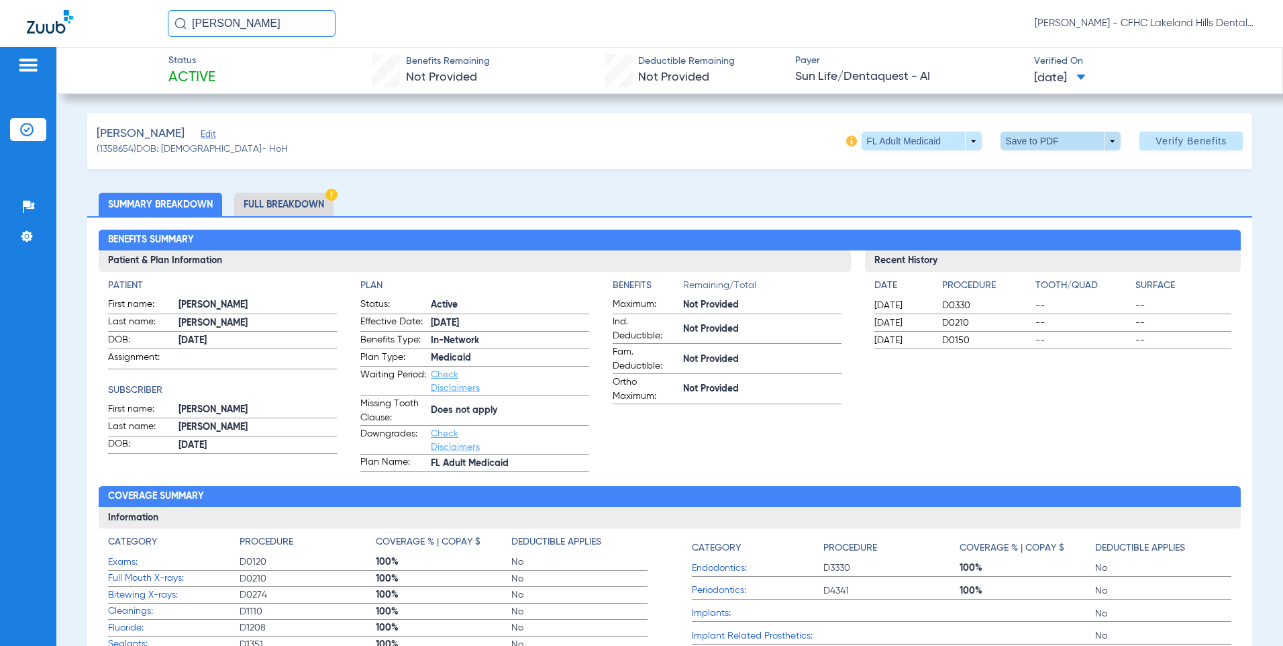
click at [1052, 145] on span at bounding box center [1061, 141] width 32 height 32
click at [1024, 183] on div at bounding box center [641, 323] width 1283 height 646
click at [1045, 140] on span at bounding box center [1061, 141] width 32 height 32
click at [1034, 164] on span "Save to PDF" at bounding box center [1056, 167] width 53 height 9
